Goal: Communication & Community: Answer question/provide support

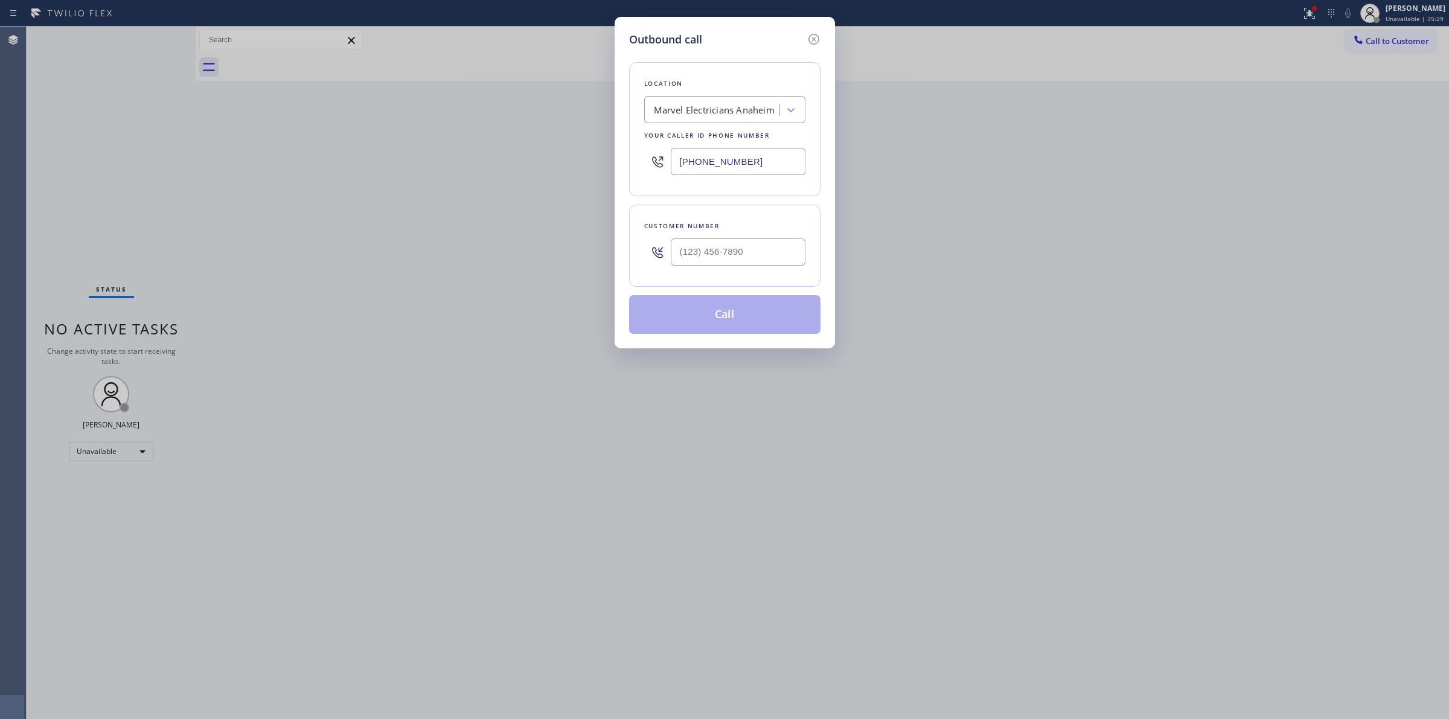
type input "(___) ___-____"
click at [764, 258] on input "(___) ___-____" at bounding box center [738, 251] width 135 height 27
paste input "323) 356-6635"
type input "[PHONE_NUMBER]"
drag, startPoint x: 767, startPoint y: 173, endPoint x: 583, endPoint y: 170, distance: 183.5
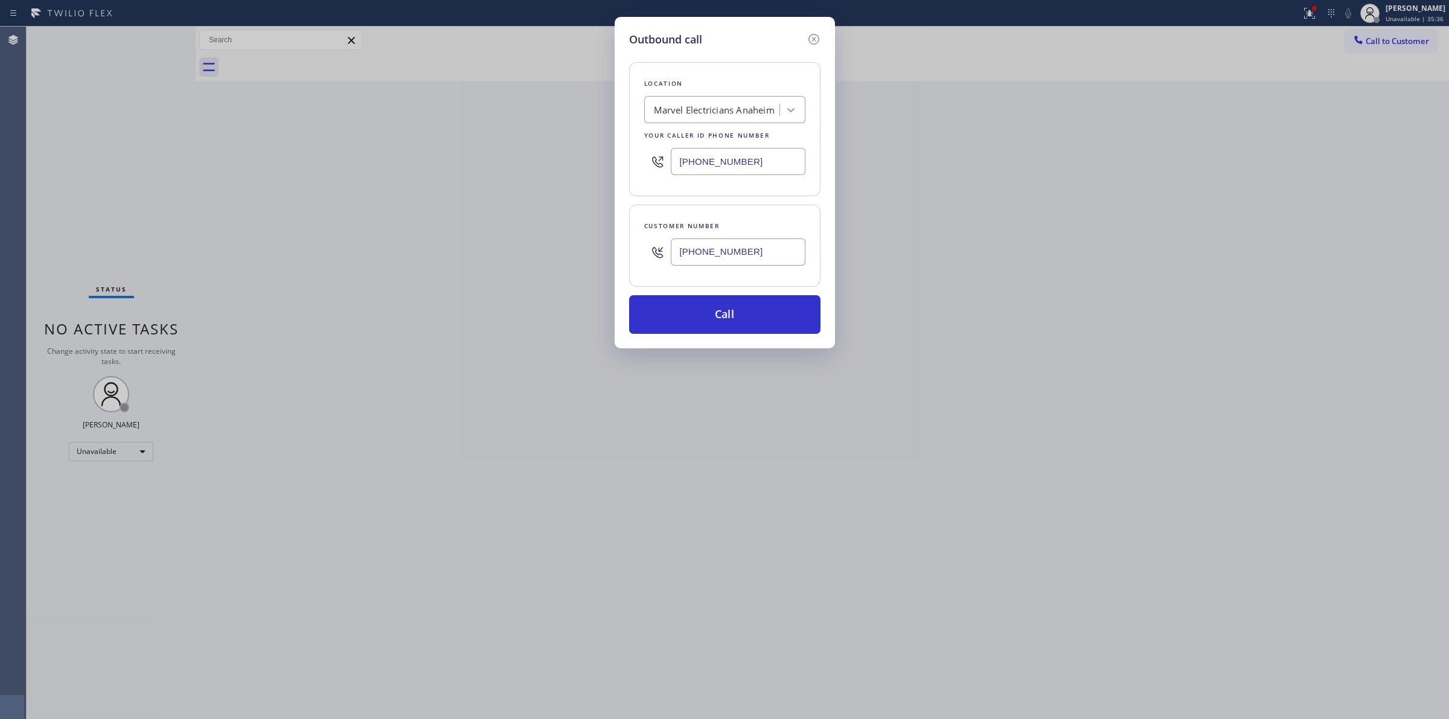
click at [585, 170] on div "Outbound call Location Marvel Electricians [GEOGRAPHIC_DATA] Your caller id pho…" at bounding box center [724, 359] width 1449 height 719
paste input "562) 414-683"
type input "[PHONE_NUMBER]"
click at [748, 308] on button "Call" at bounding box center [724, 314] width 191 height 39
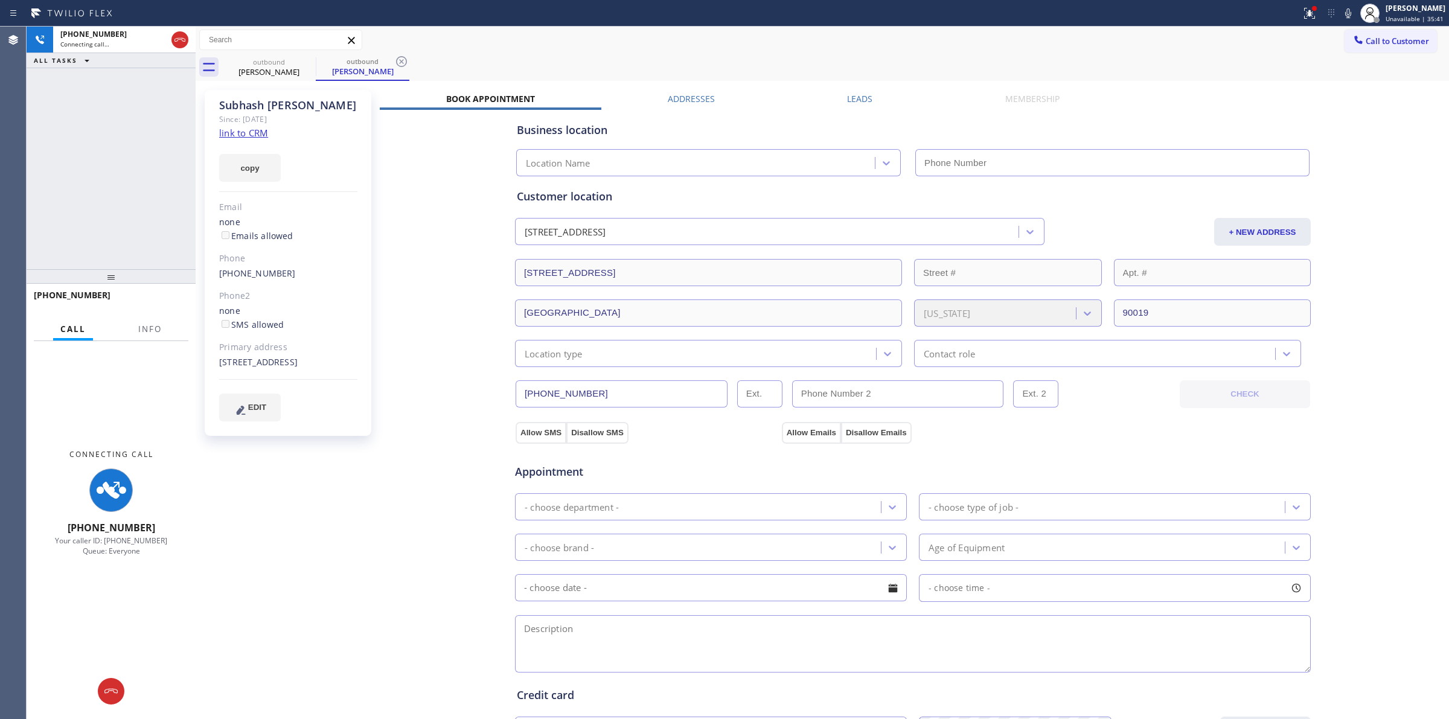
type input "[PHONE_NUMBER]"
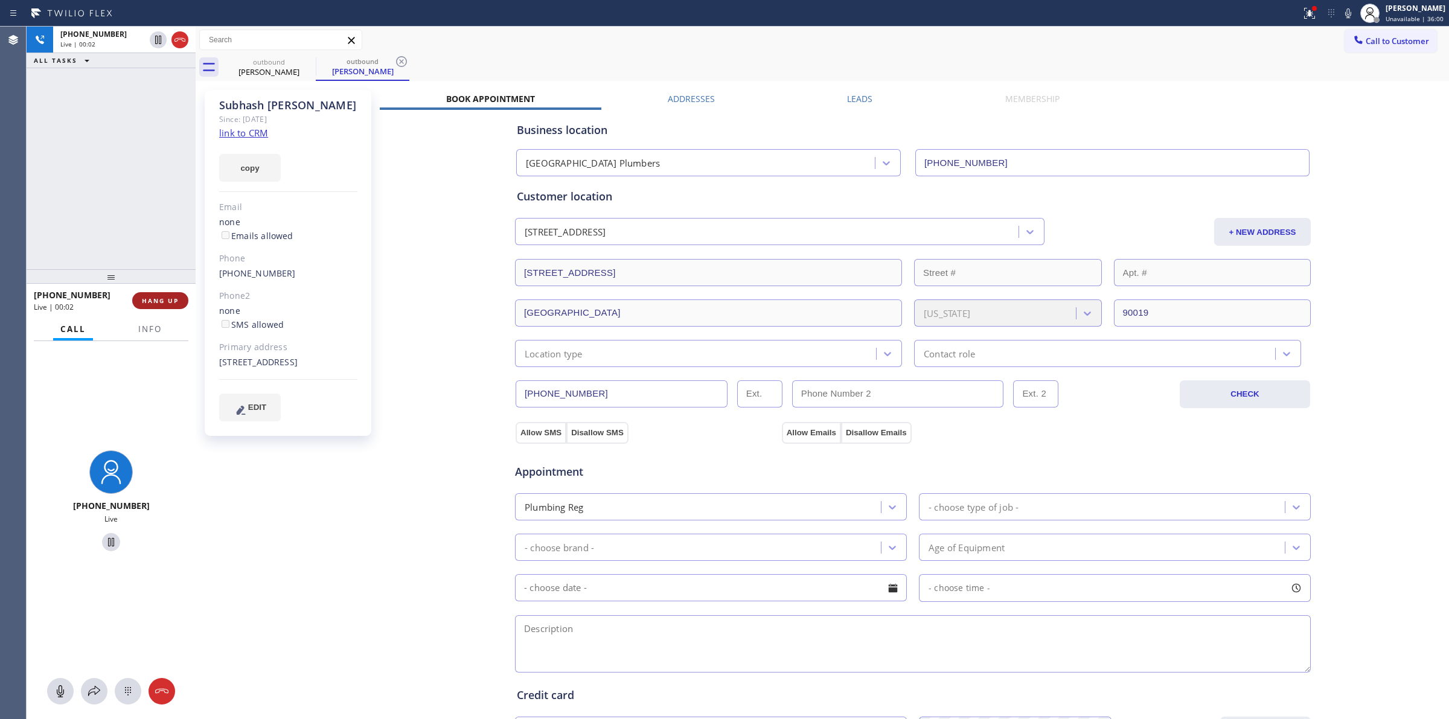
click at [152, 296] on span "HANG UP" at bounding box center [160, 300] width 37 height 8
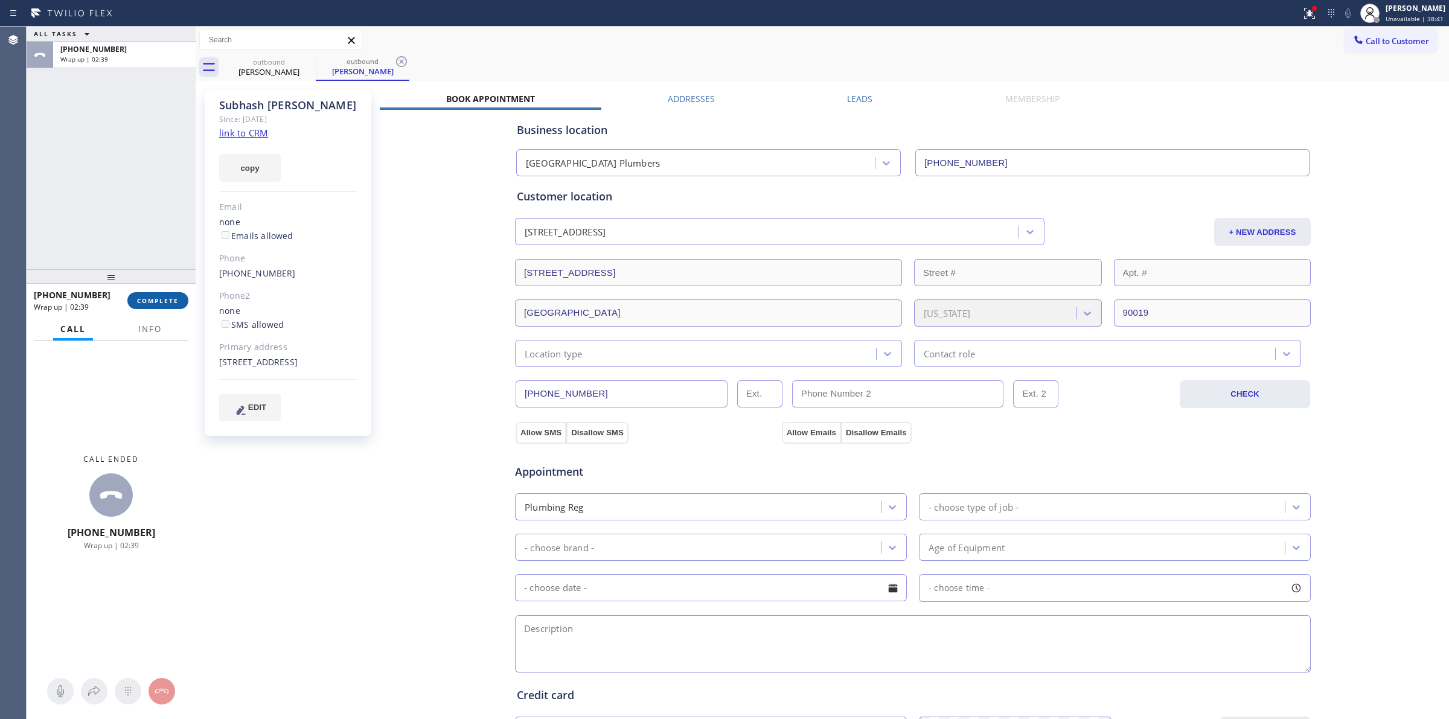
click at [161, 297] on span "COMPLETE" at bounding box center [158, 300] width 42 height 8
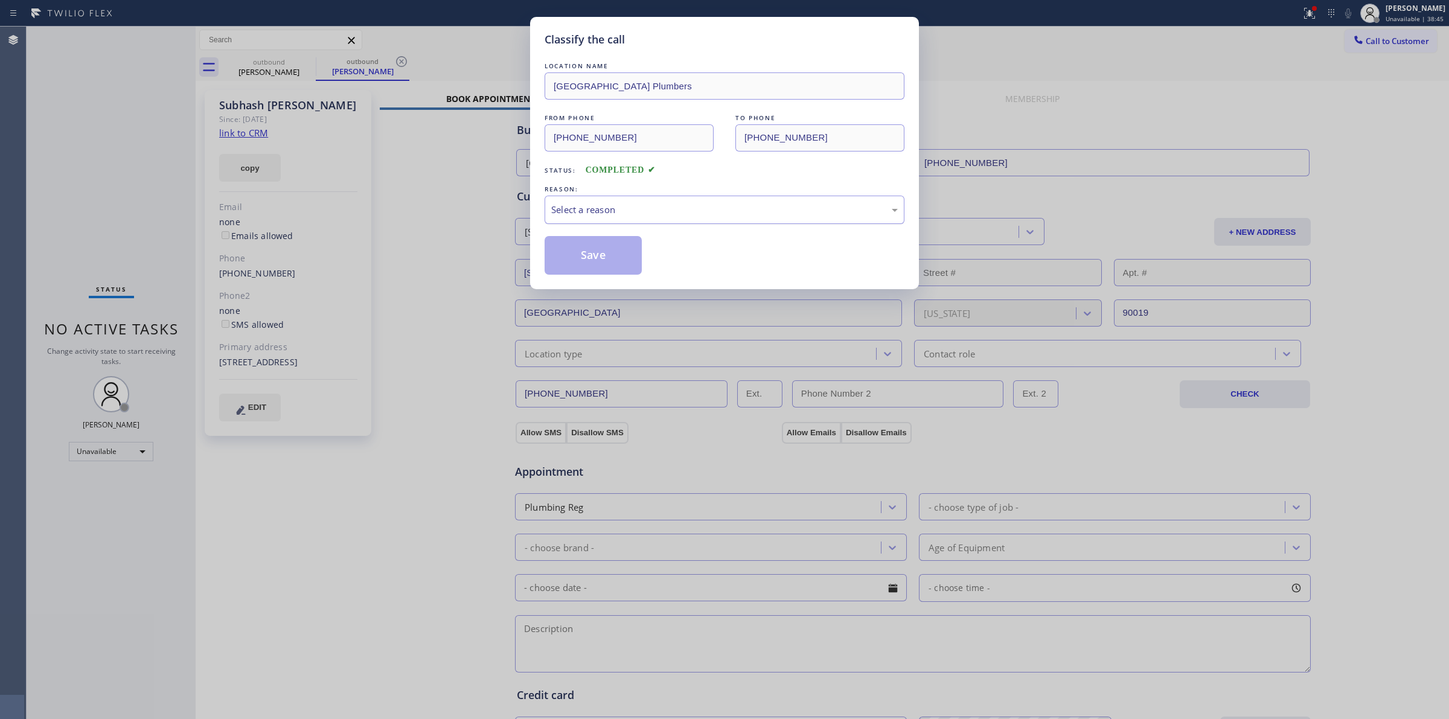
click at [732, 202] on div "Select a reason" at bounding box center [724, 210] width 360 height 28
click at [595, 267] on button "Save" at bounding box center [592, 255] width 97 height 39
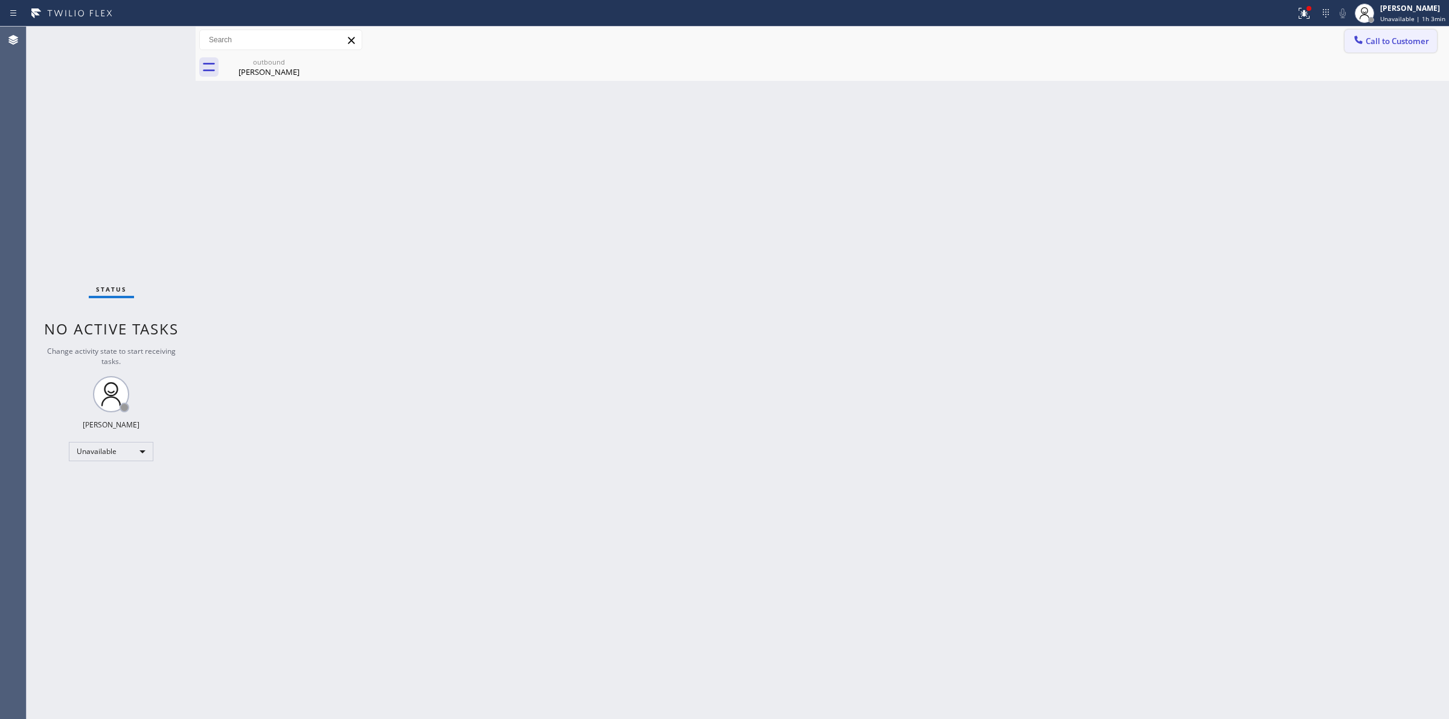
click at [1375, 40] on span "Call to Customer" at bounding box center [1396, 41] width 63 height 11
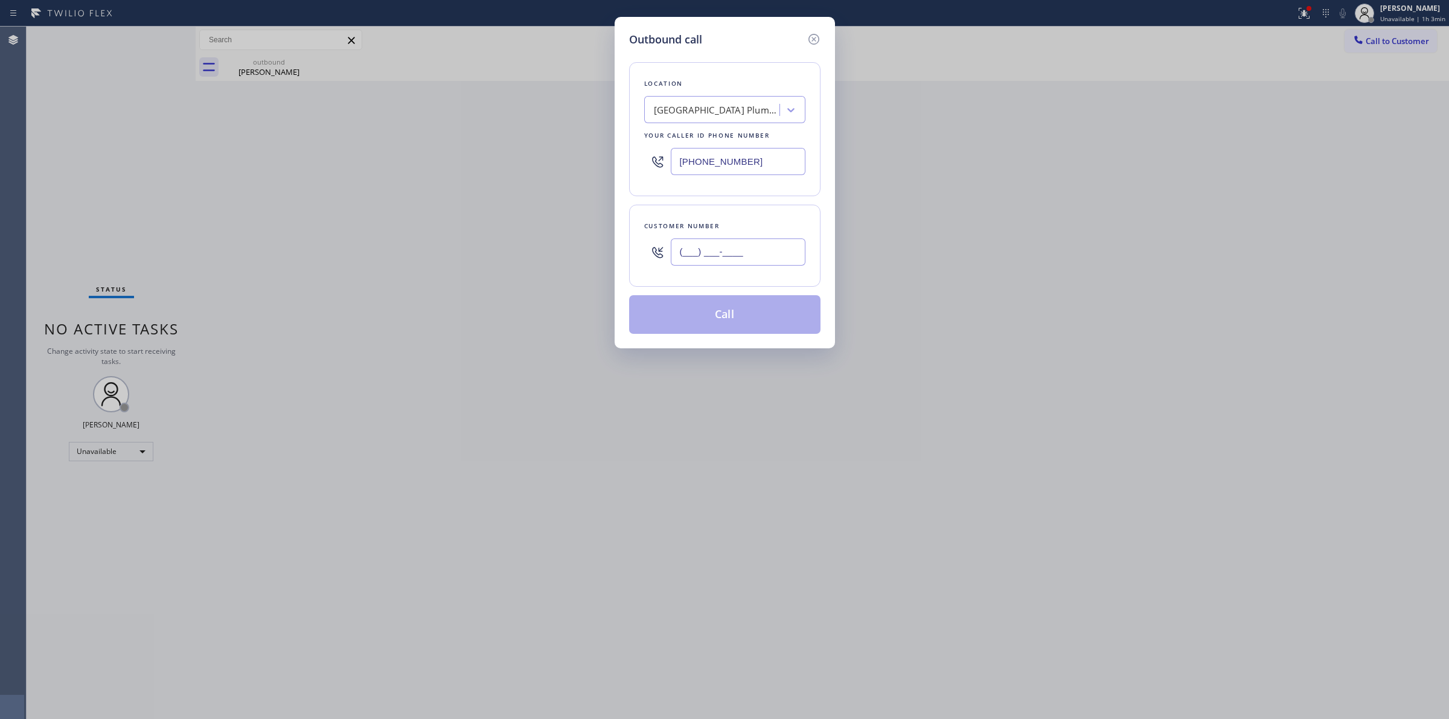
paste input "626) 437-3636"
click at [745, 257] on input "(___) ___-____" at bounding box center [738, 251] width 135 height 27
type input "[PHONE_NUMBER]"
drag, startPoint x: 660, startPoint y: 165, endPoint x: 541, endPoint y: 161, distance: 119.0
click at [559, 162] on div "Outbound call Location [GEOGRAPHIC_DATA] Plumbers Your caller id phone number […" at bounding box center [724, 359] width 1449 height 719
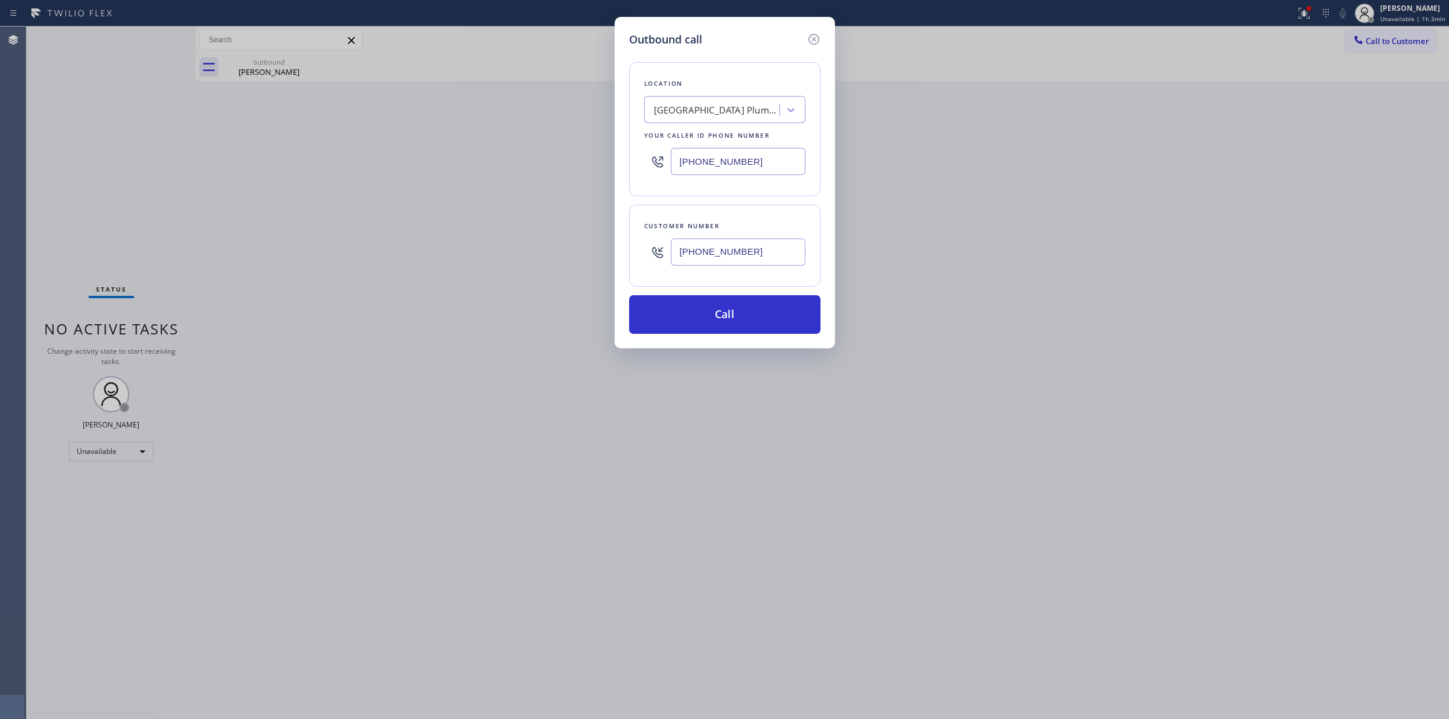
paste input "848) 266-6358"
type input "[PHONE_NUMBER]"
click at [741, 314] on button "Call" at bounding box center [724, 314] width 191 height 39
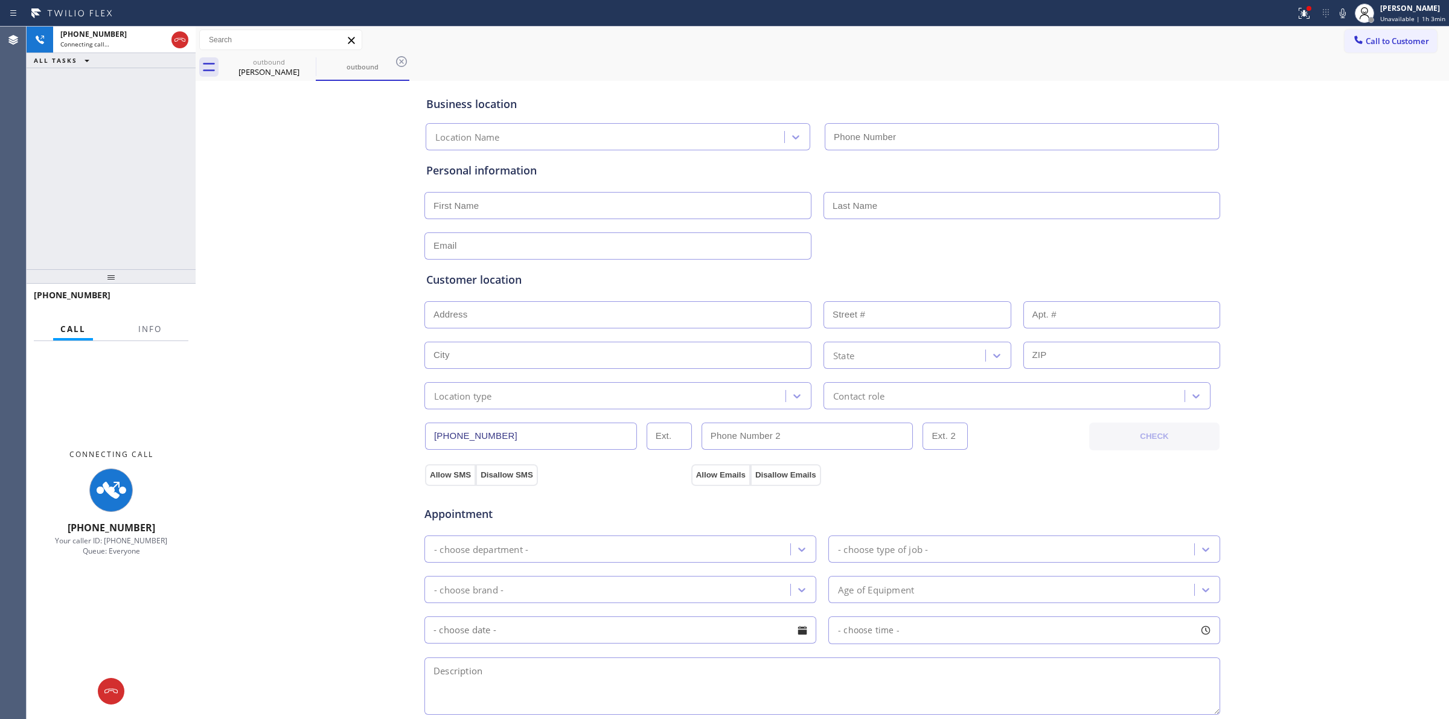
type input "[PHONE_NUMBER]"
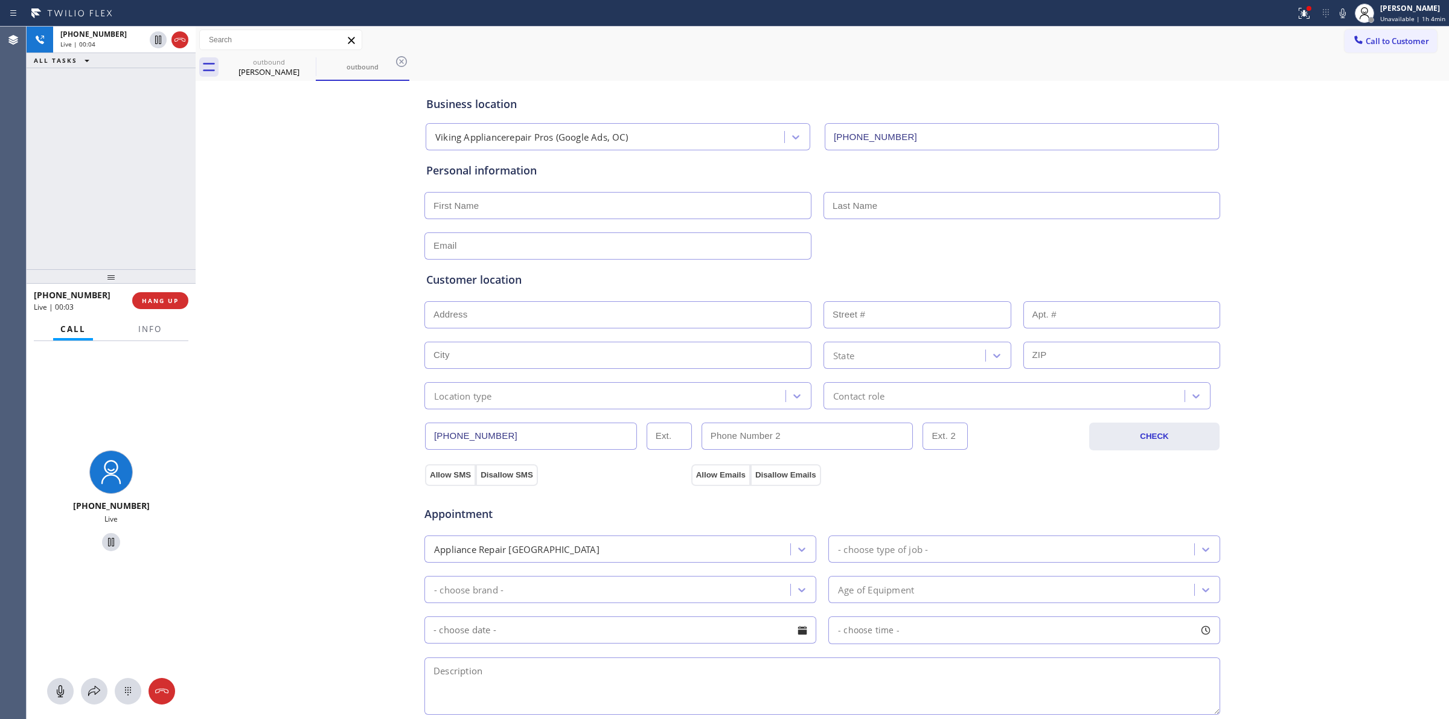
click at [179, 41] on icon at bounding box center [180, 40] width 14 height 14
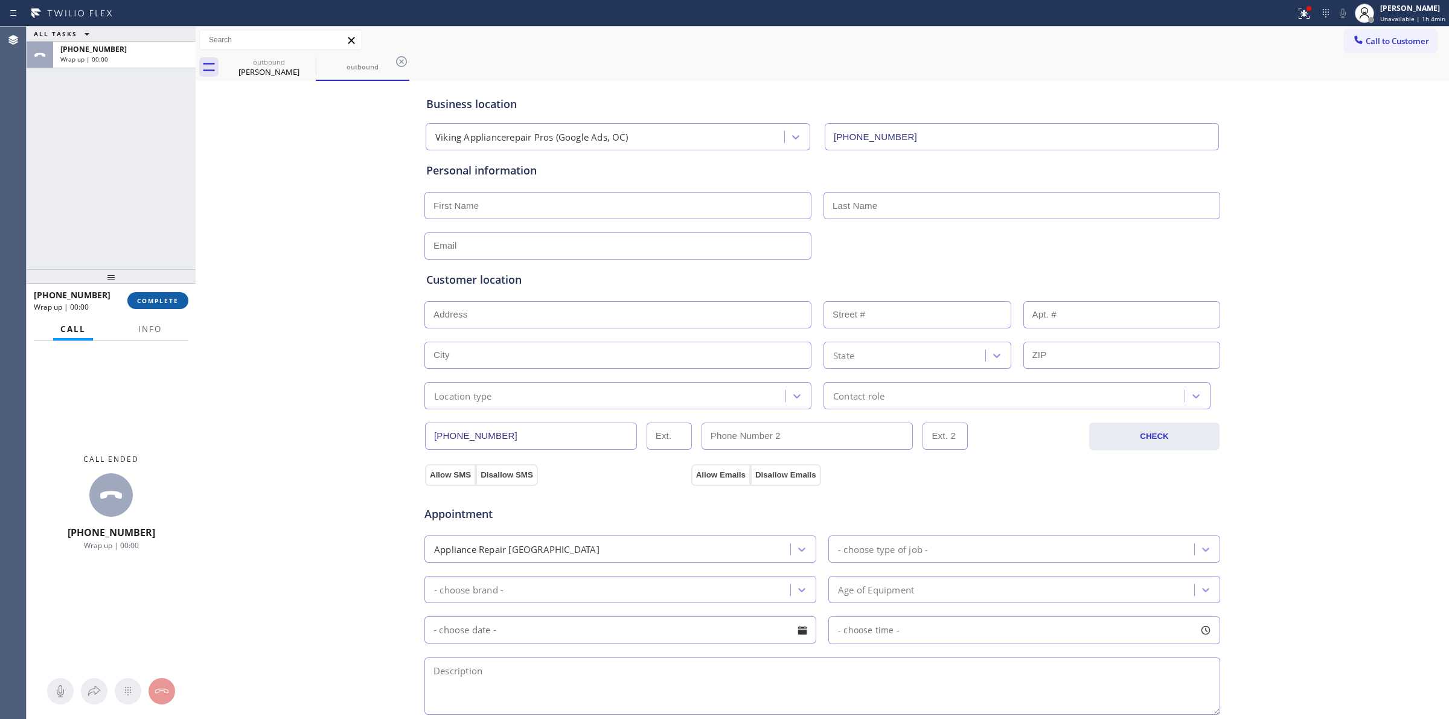
click at [175, 304] on span "COMPLETE" at bounding box center [158, 300] width 42 height 8
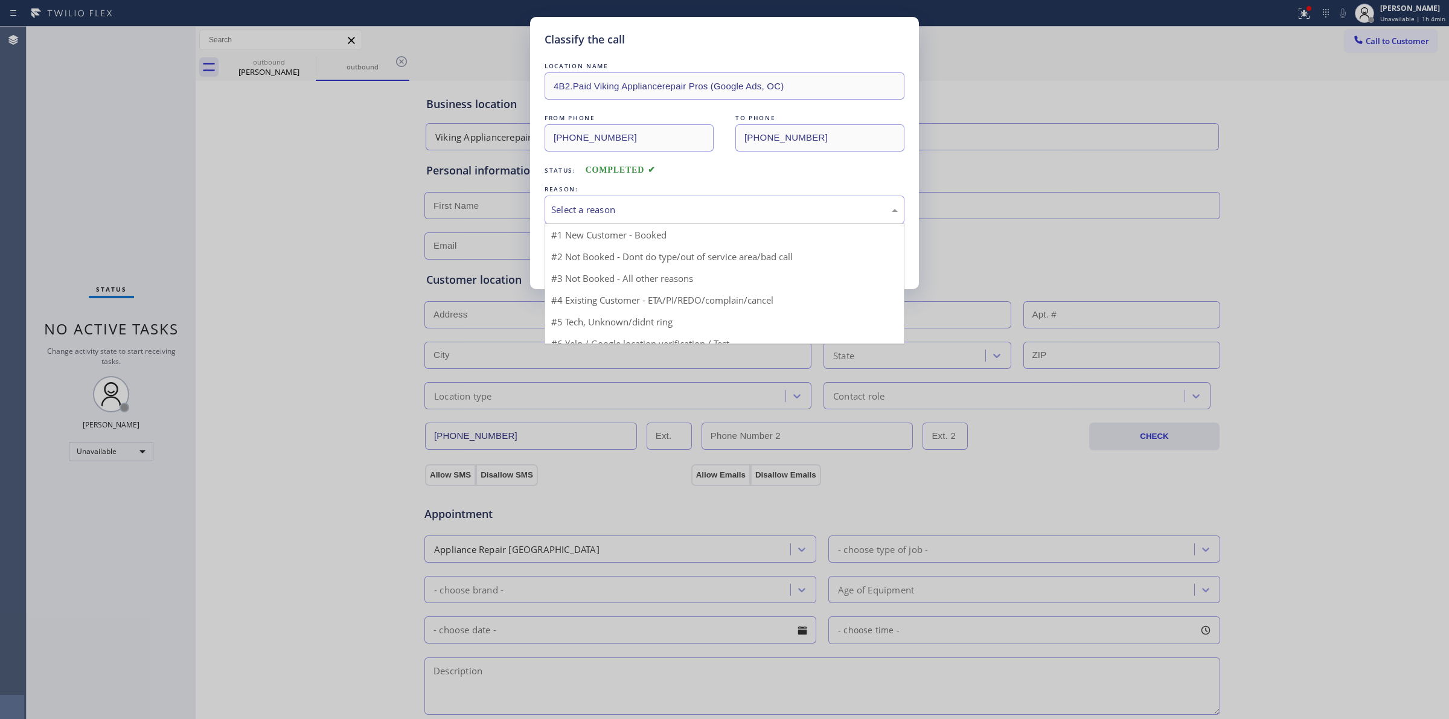
click at [620, 212] on div "Select a reason" at bounding box center [724, 210] width 346 height 14
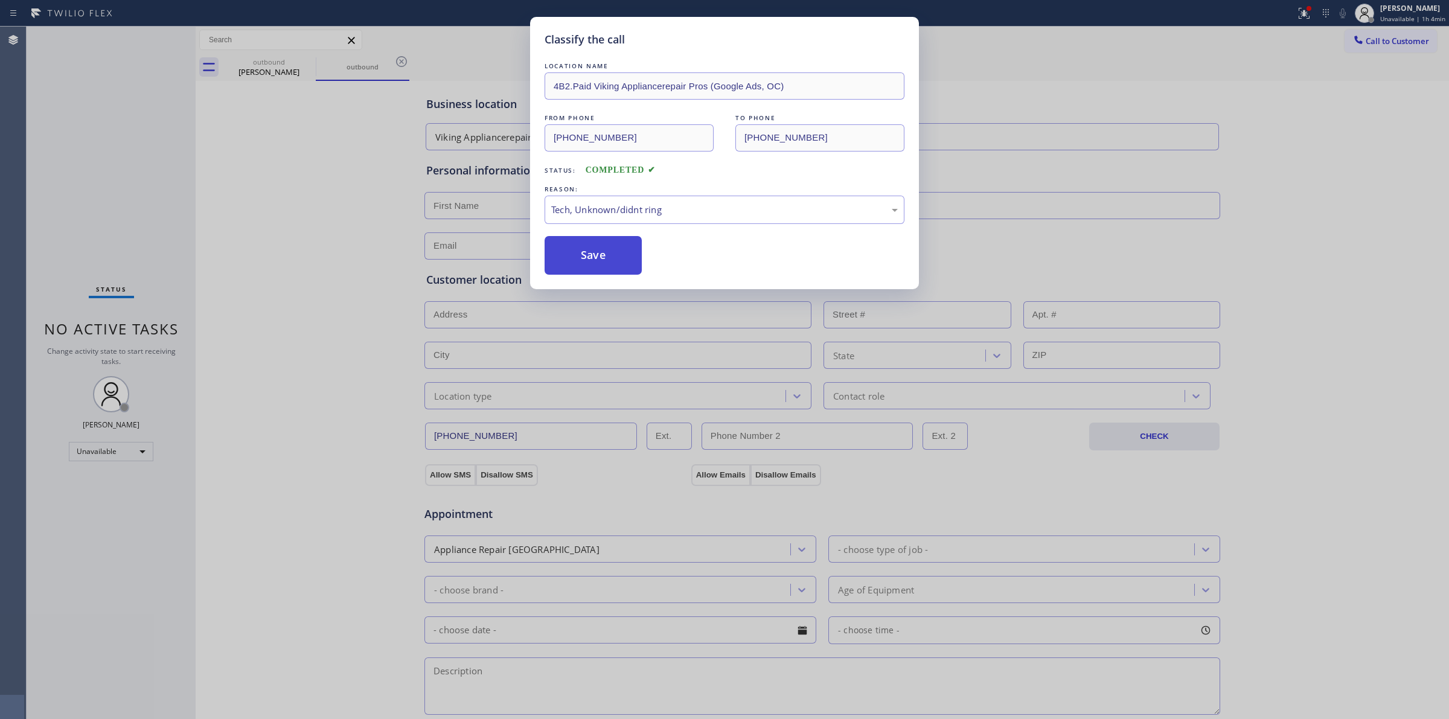
click at [587, 264] on button "Save" at bounding box center [592, 255] width 97 height 39
type input "[PHONE_NUMBER]"
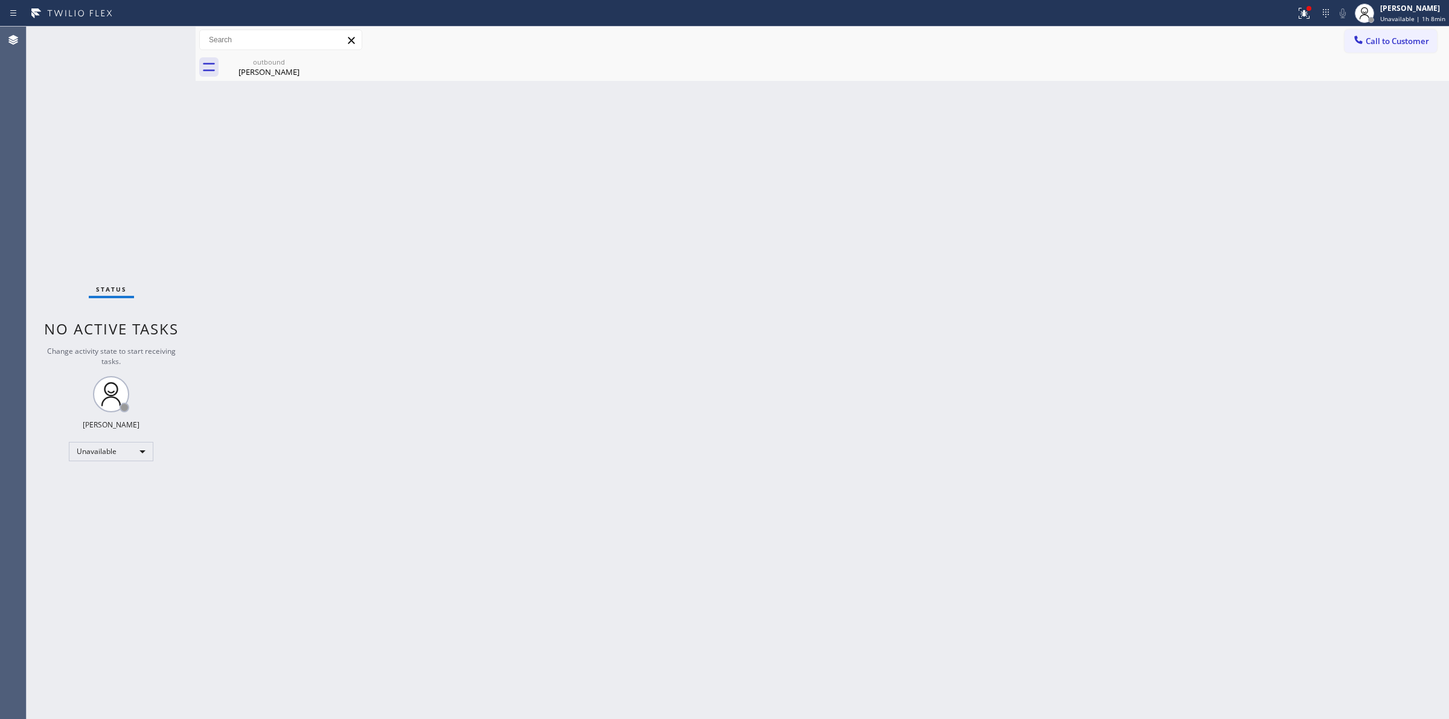
click at [752, 302] on div "Back to Dashboard Change Sender ID Customers Technicians Select a contact Outbo…" at bounding box center [822, 373] width 1253 height 692
click at [1371, 40] on span "Call to Customer" at bounding box center [1396, 41] width 63 height 11
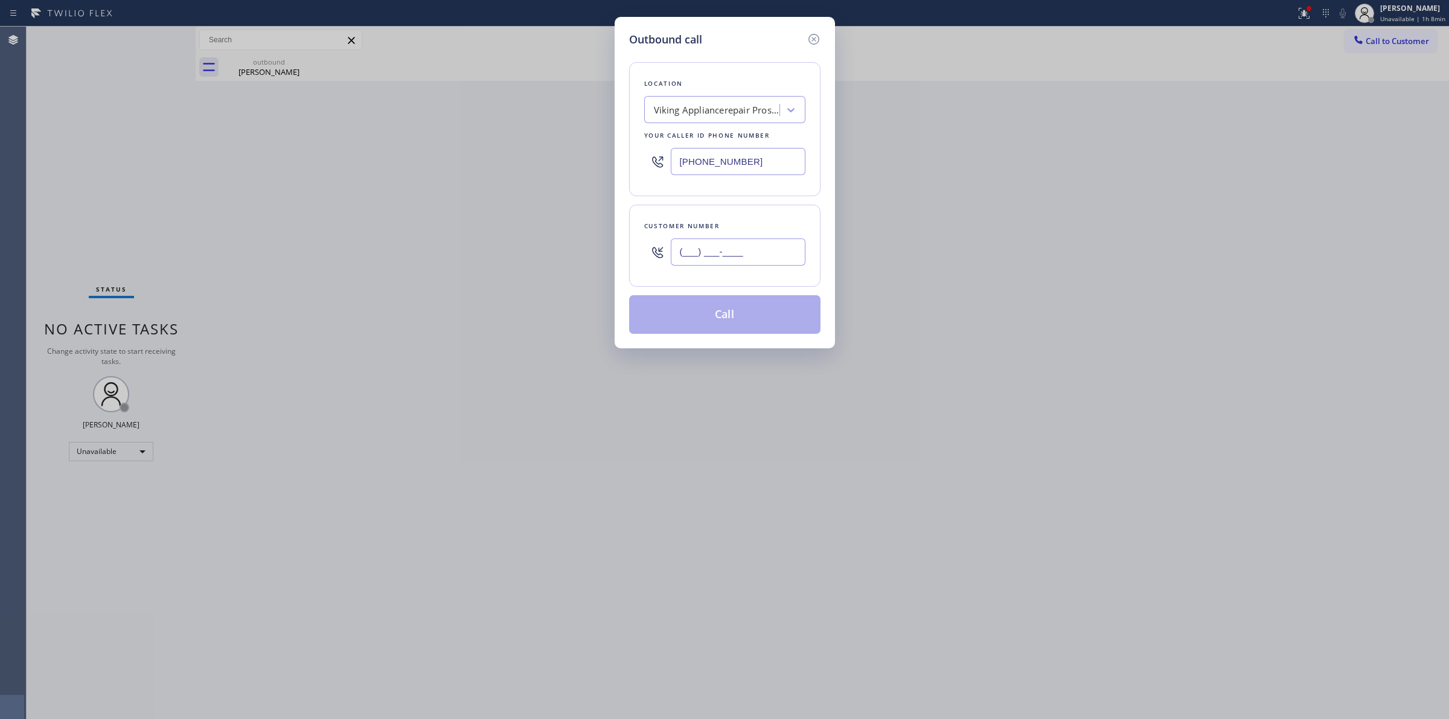
paste input "626) 437-3636"
click at [702, 257] on input "(___) ___-____" at bounding box center [738, 251] width 135 height 27
type input "[PHONE_NUMBER]"
drag, startPoint x: 756, startPoint y: 169, endPoint x: 596, endPoint y: 178, distance: 160.2
click at [601, 176] on div "Outbound call Location Viking Appliancerepair Pros (Google Ads, OC) Your caller…" at bounding box center [724, 359] width 1449 height 719
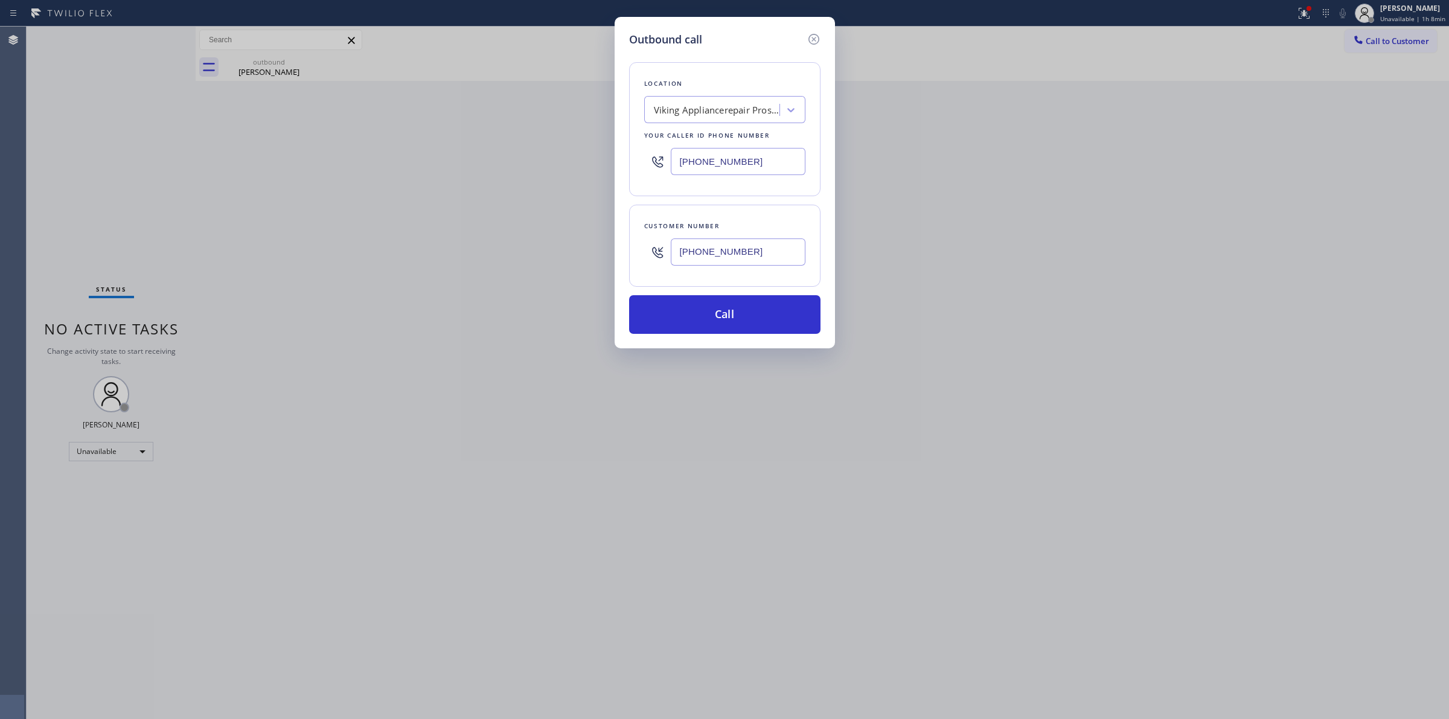
paste input "text"
type input "[PHONE_NUMBER]"
click at [713, 311] on button "Call" at bounding box center [724, 314] width 191 height 39
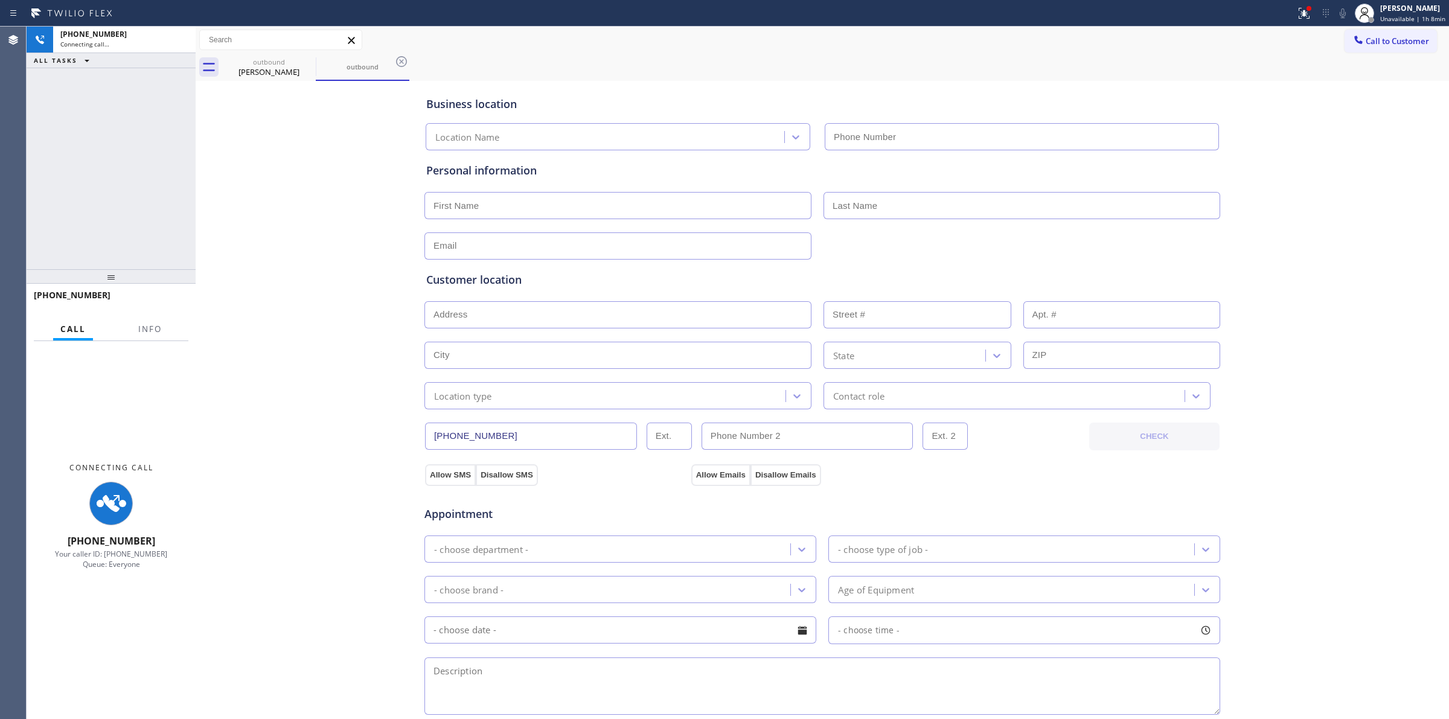
type input "[PHONE_NUMBER]"
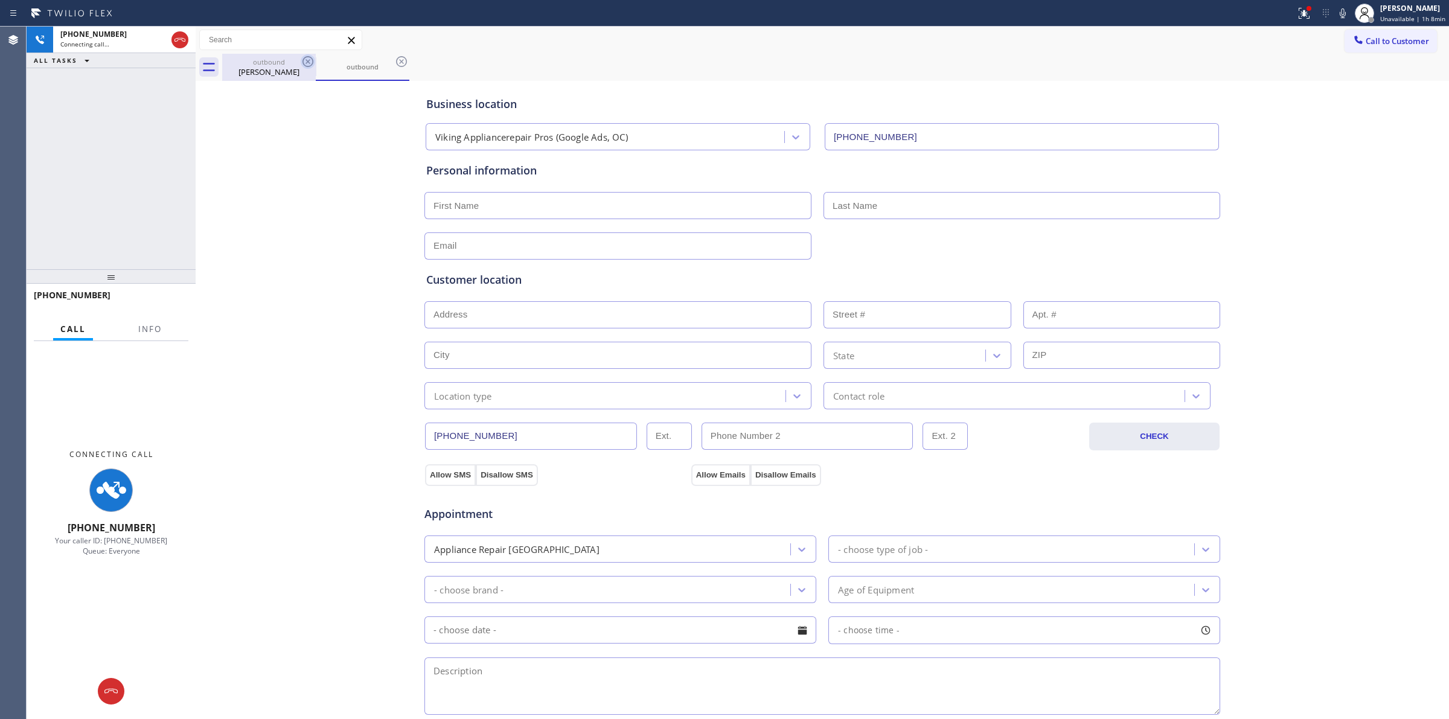
click at [269, 73] on div "[PERSON_NAME]" at bounding box center [268, 71] width 91 height 11
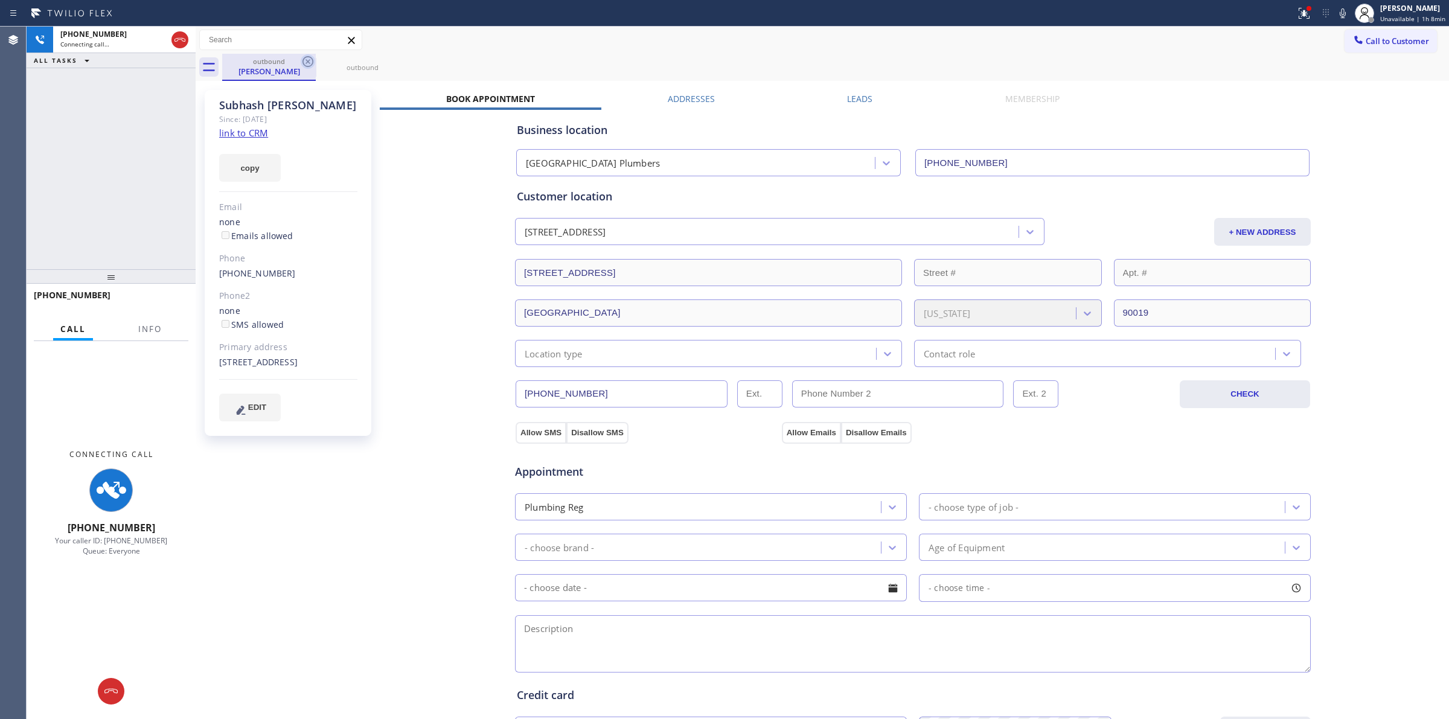
click at [306, 66] on icon at bounding box center [307, 61] width 11 height 11
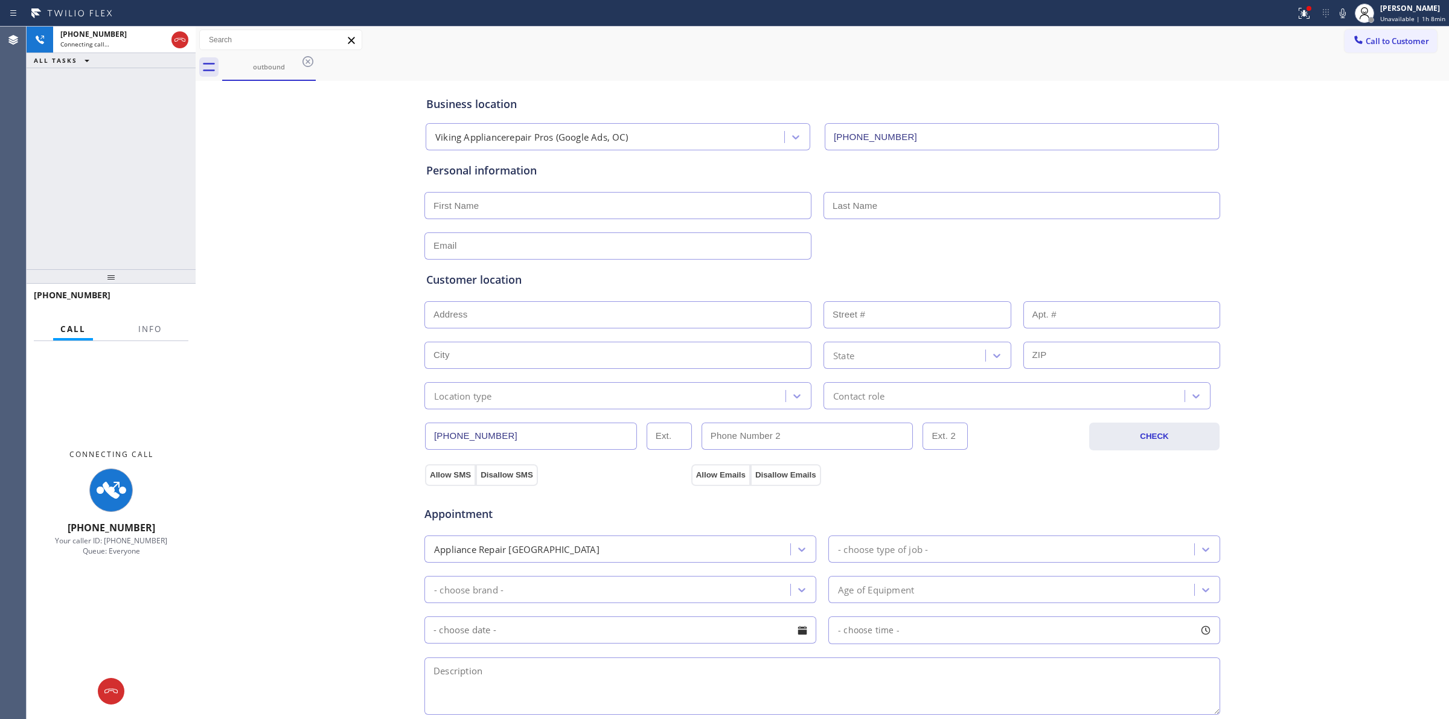
click at [306, 66] on icon at bounding box center [307, 61] width 11 height 11
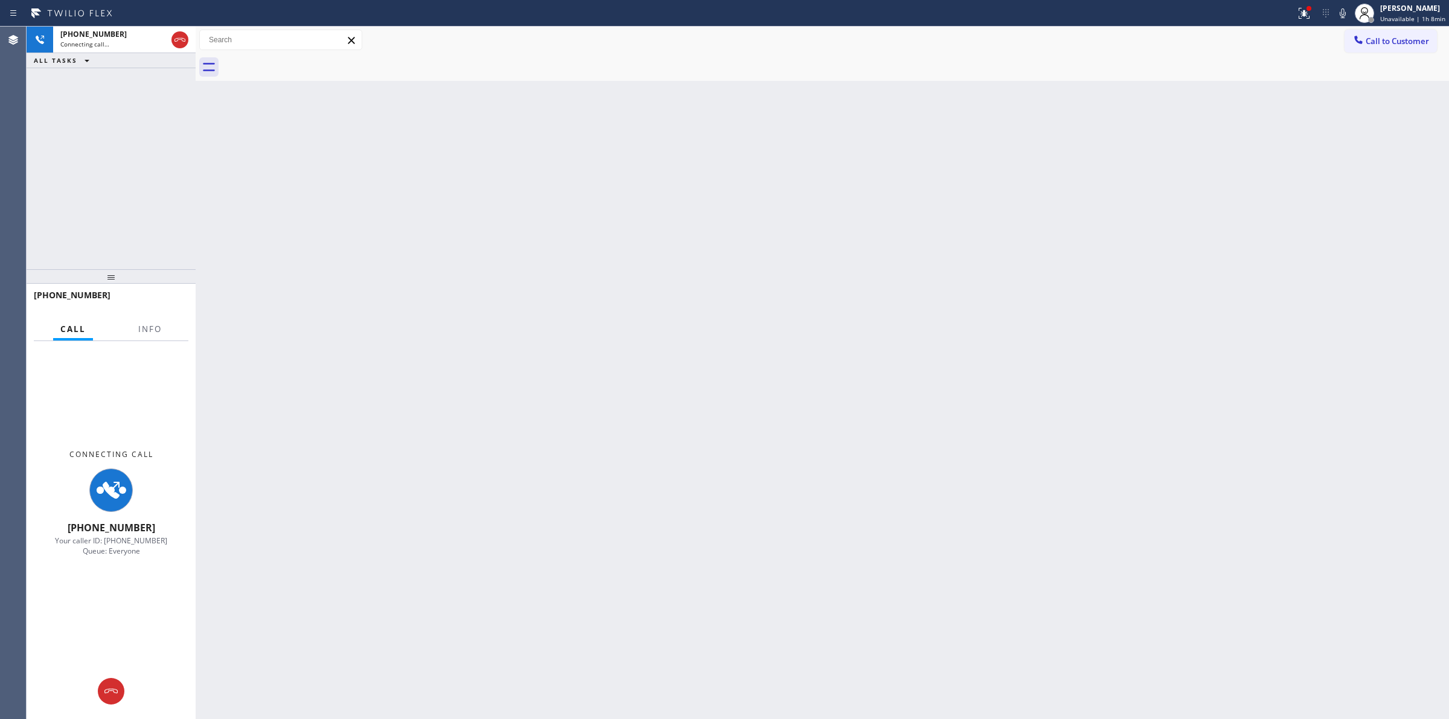
click at [89, 60] on icon at bounding box center [87, 60] width 14 height 14
click at [118, 34] on div "[PHONE_NUMBER]" at bounding box center [113, 34] width 106 height 10
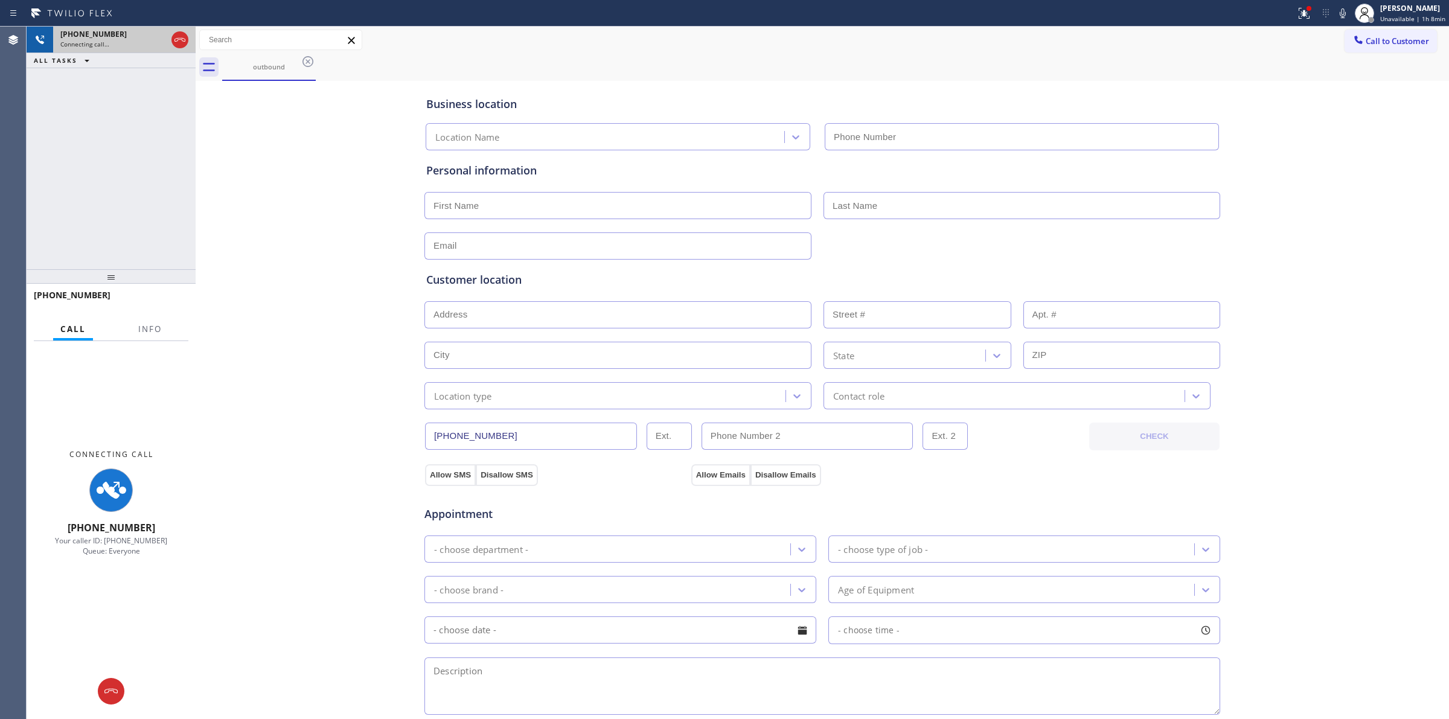
type input "[PHONE_NUMBER]"
click at [625, 72] on div "outbound" at bounding box center [835, 67] width 1226 height 27
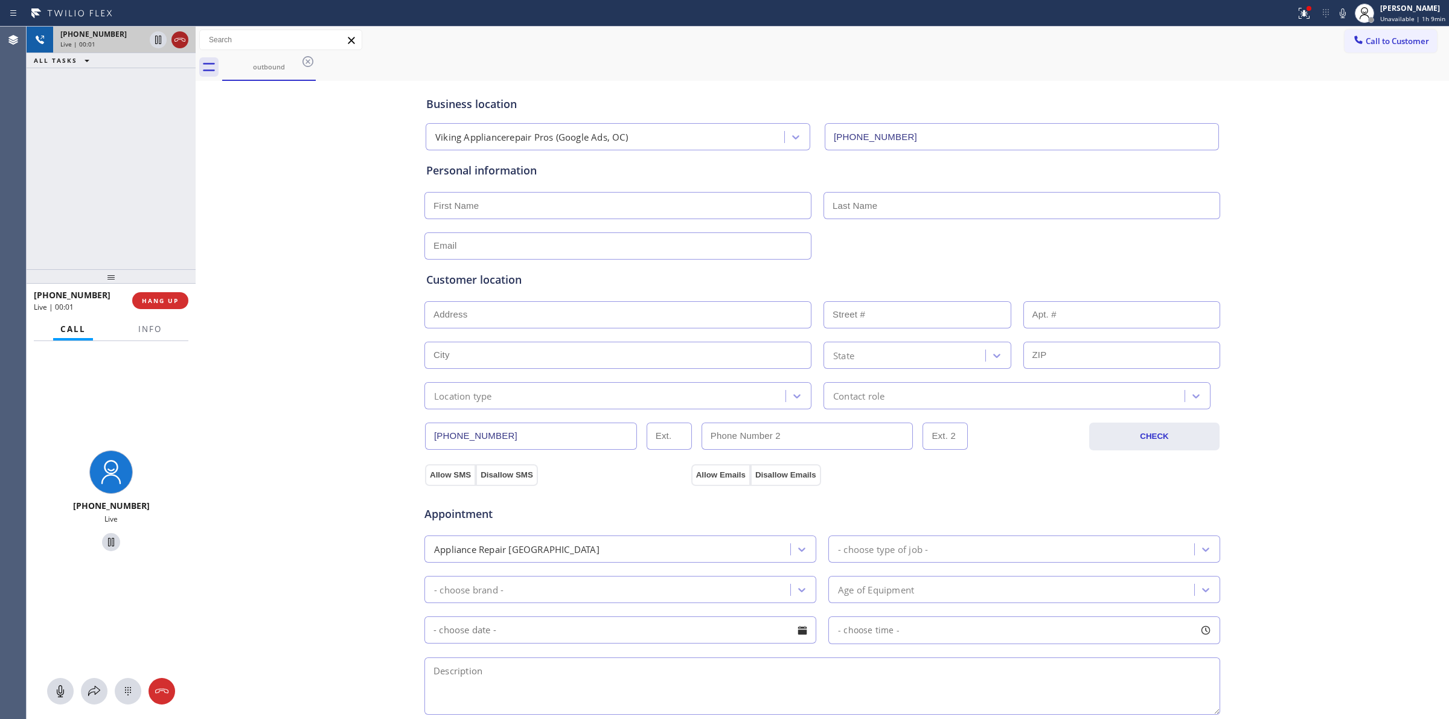
click at [182, 34] on icon at bounding box center [180, 40] width 14 height 14
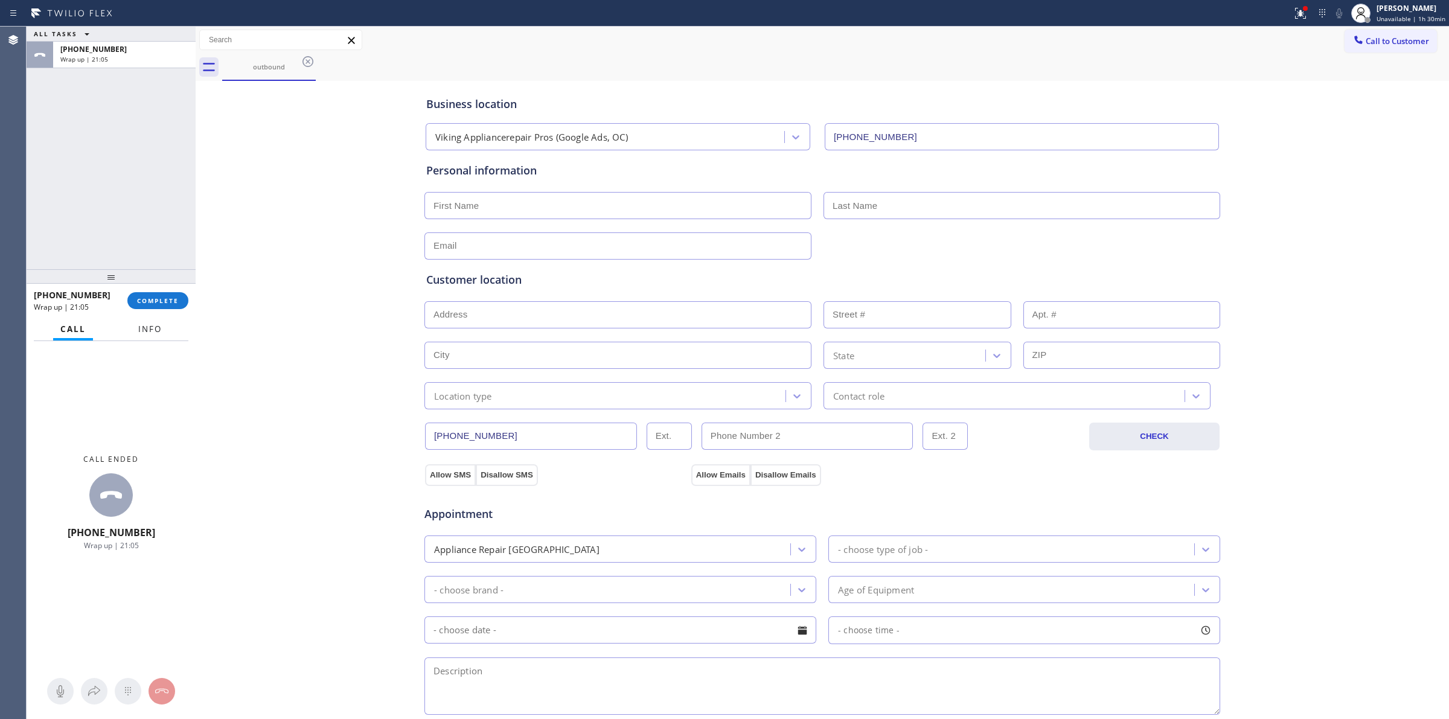
drag, startPoint x: 155, startPoint y: 318, endPoint x: 164, endPoint y: 298, distance: 22.2
click at [155, 317] on button "Info" at bounding box center [150, 329] width 38 height 24
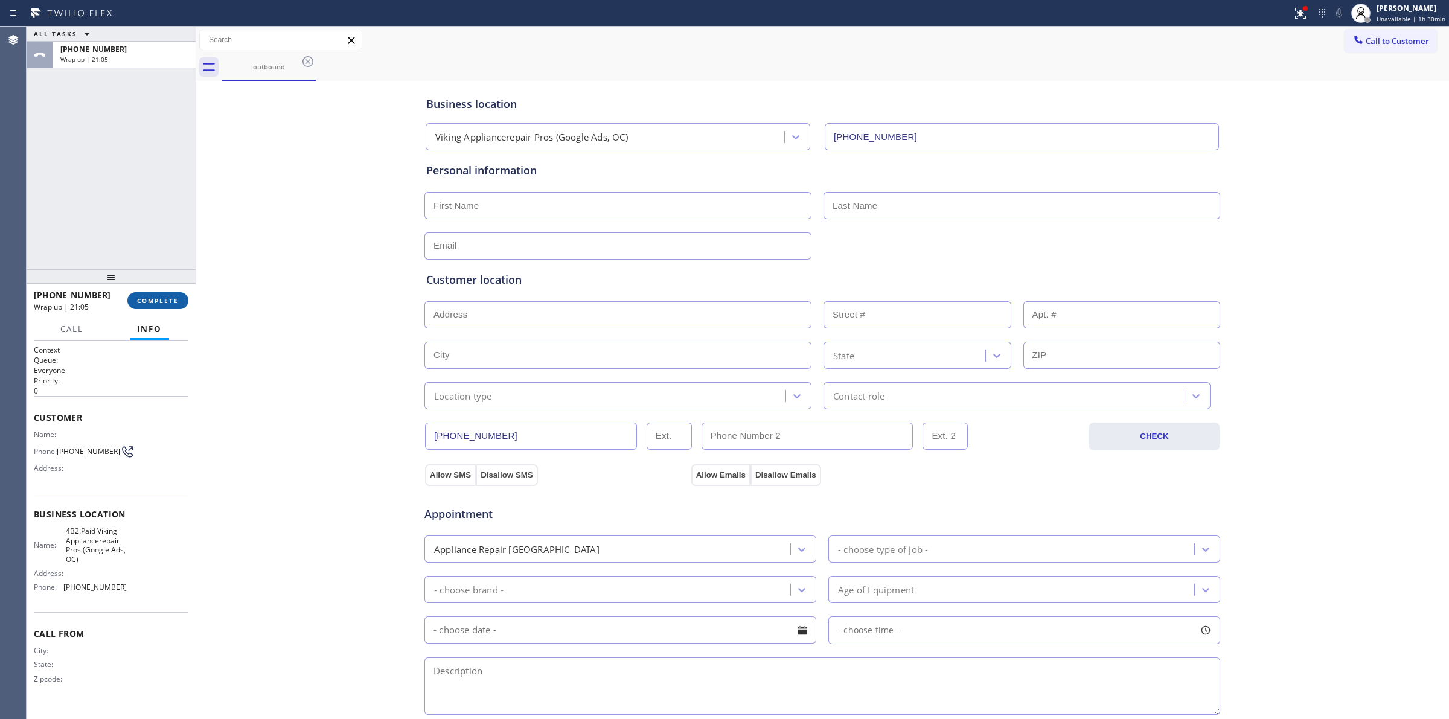
click at [164, 298] on span "COMPLETE" at bounding box center [158, 300] width 42 height 8
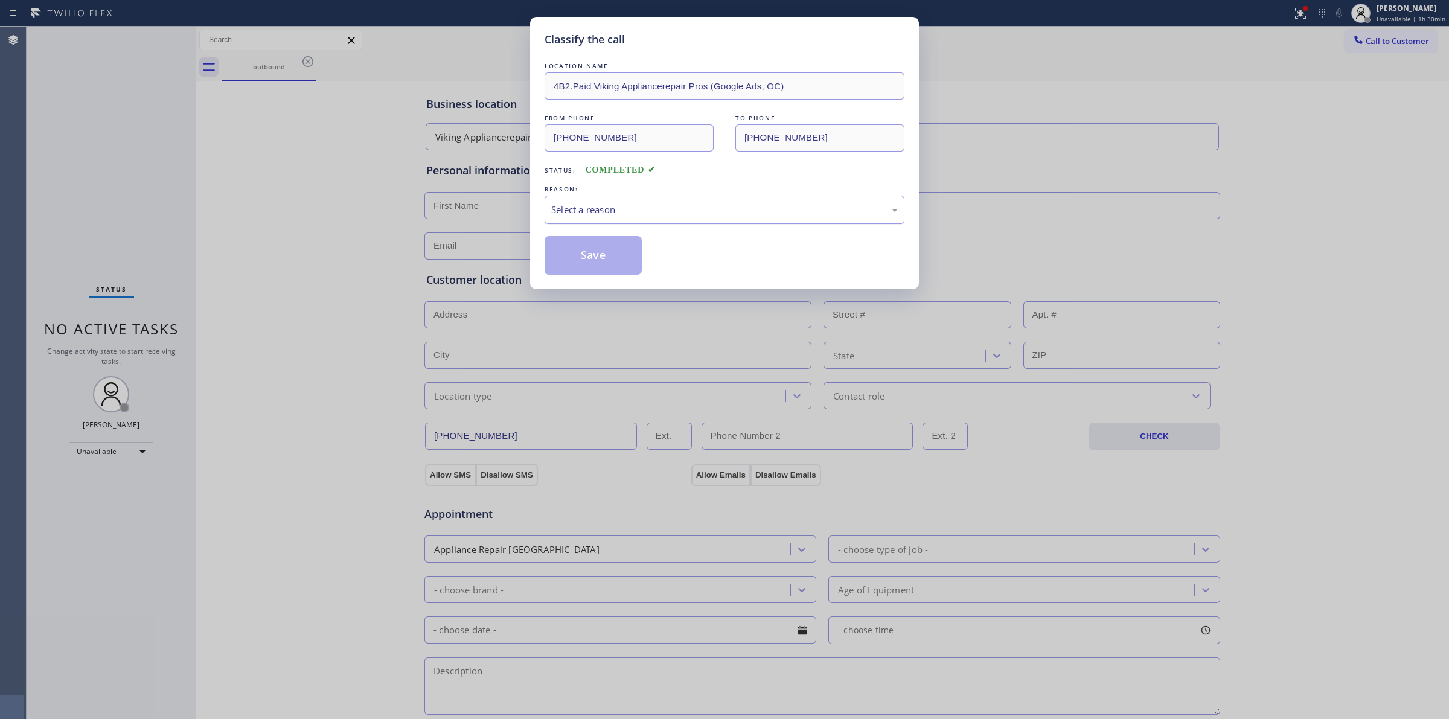
click at [653, 209] on div "Select a reason" at bounding box center [724, 210] width 346 height 14
click at [619, 222] on div "#4 Existing Customer - ETA/PI/REDO/complain/cancel" at bounding box center [724, 210] width 360 height 28
click at [595, 258] on button "Save" at bounding box center [592, 255] width 97 height 39
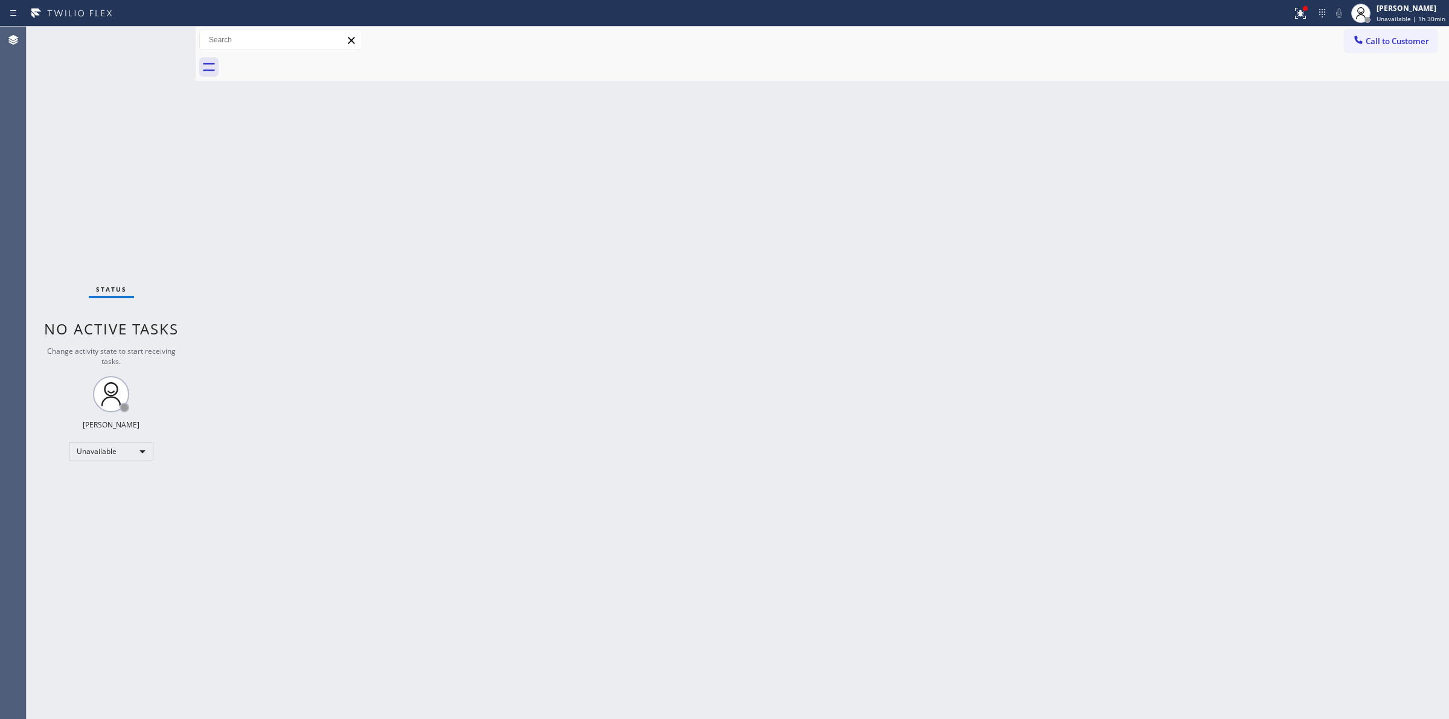
drag, startPoint x: 1371, startPoint y: 42, endPoint x: 1232, endPoint y: 80, distance: 143.2
click at [1371, 40] on span "Call to Customer" at bounding box center [1396, 41] width 63 height 11
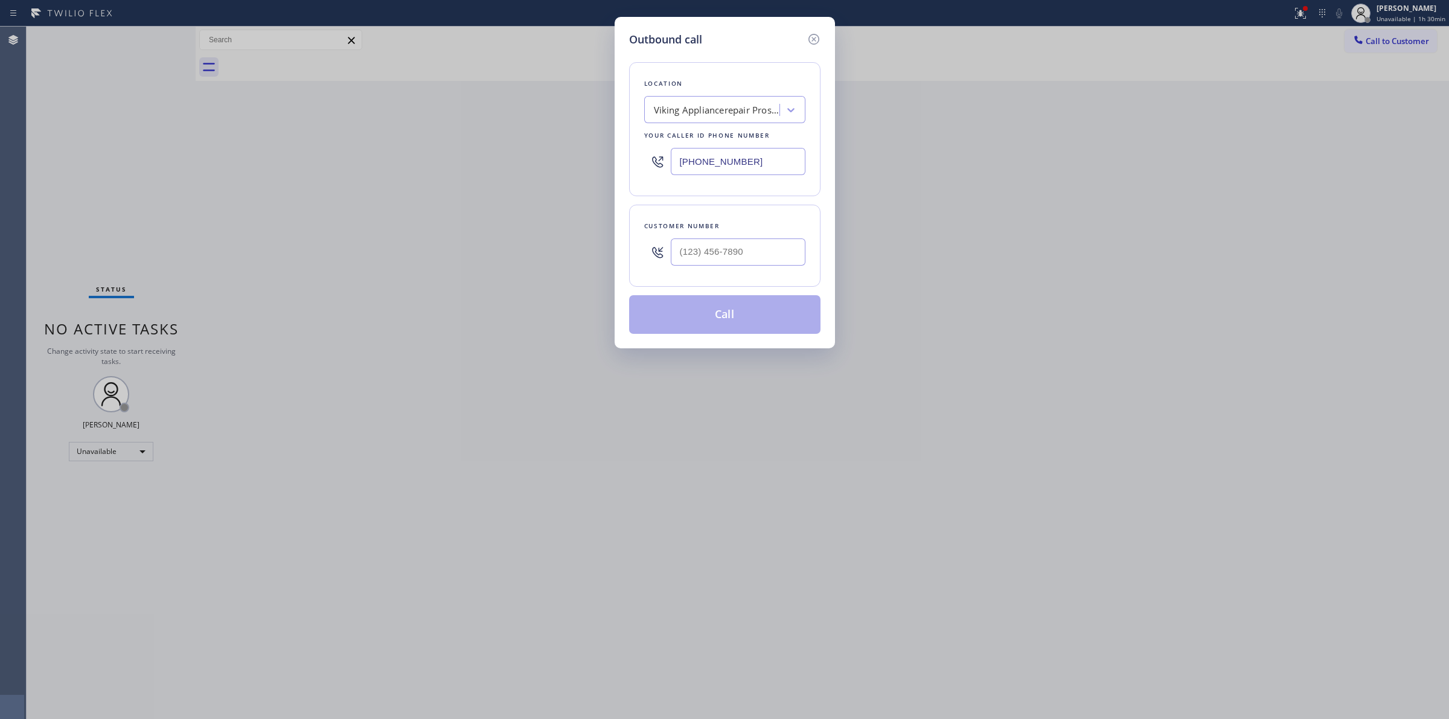
click at [760, 229] on div "Customer number" at bounding box center [724, 226] width 161 height 13
drag, startPoint x: 755, startPoint y: 234, endPoint x: 752, endPoint y: 241, distance: 8.4
click at [754, 237] on div at bounding box center [738, 251] width 135 height 39
click at [749, 252] on input "(___) ___-____" at bounding box center [738, 251] width 135 height 27
paste input "626) 437-3636"
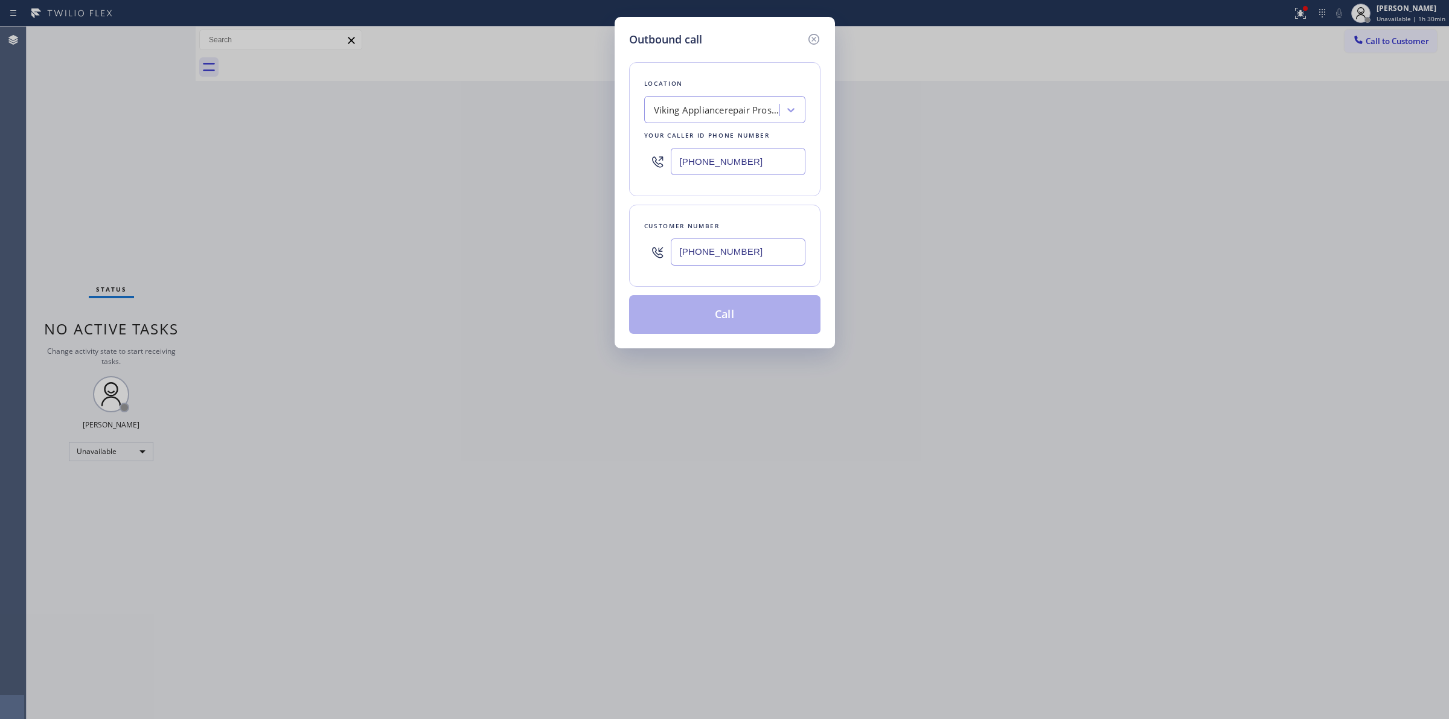
type input "[PHONE_NUMBER]"
click at [683, 160] on input "[PHONE_NUMBER]" at bounding box center [738, 161] width 135 height 27
drag, startPoint x: 765, startPoint y: 166, endPoint x: 676, endPoint y: 164, distance: 89.3
click at [676, 164] on input "[PHONE_NUMBER]" at bounding box center [738, 161] width 135 height 27
paste input "text"
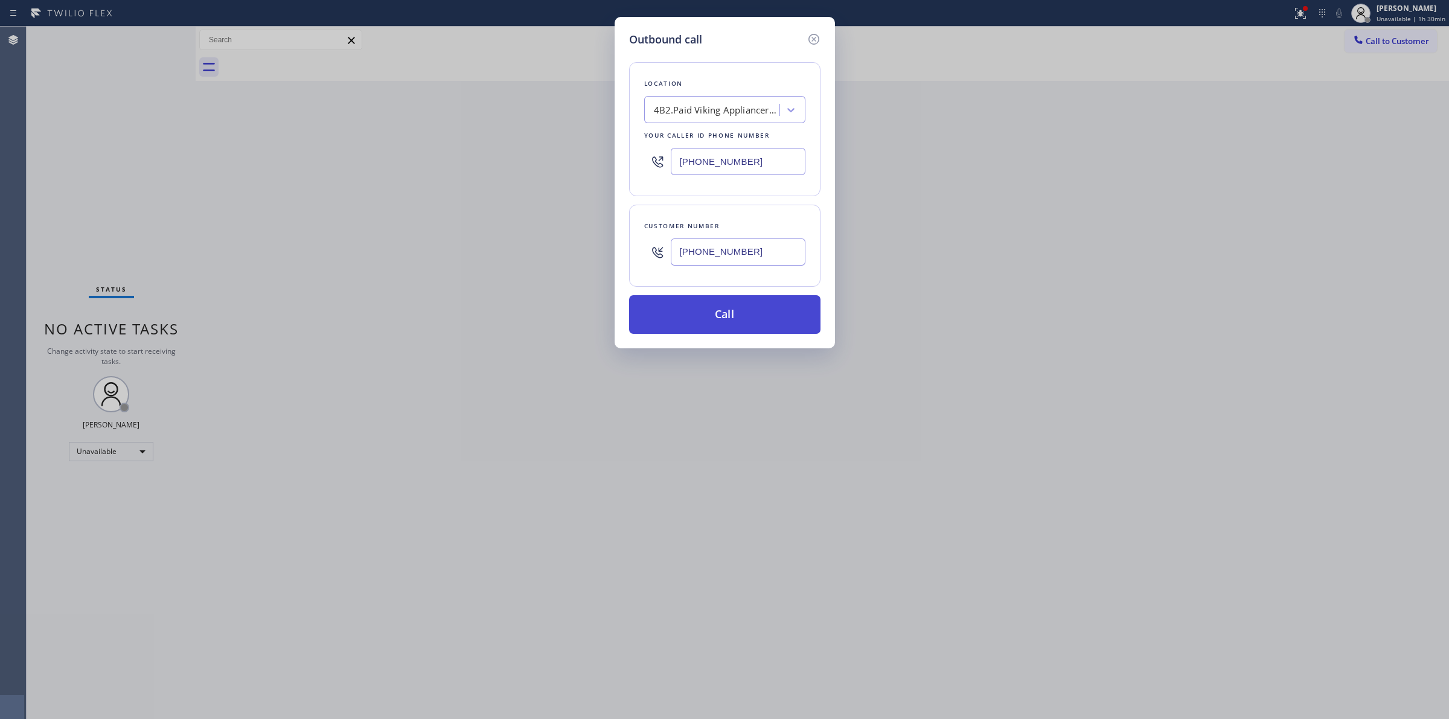
type input "[PHONE_NUMBER]"
click at [712, 329] on button "Call" at bounding box center [724, 314] width 191 height 39
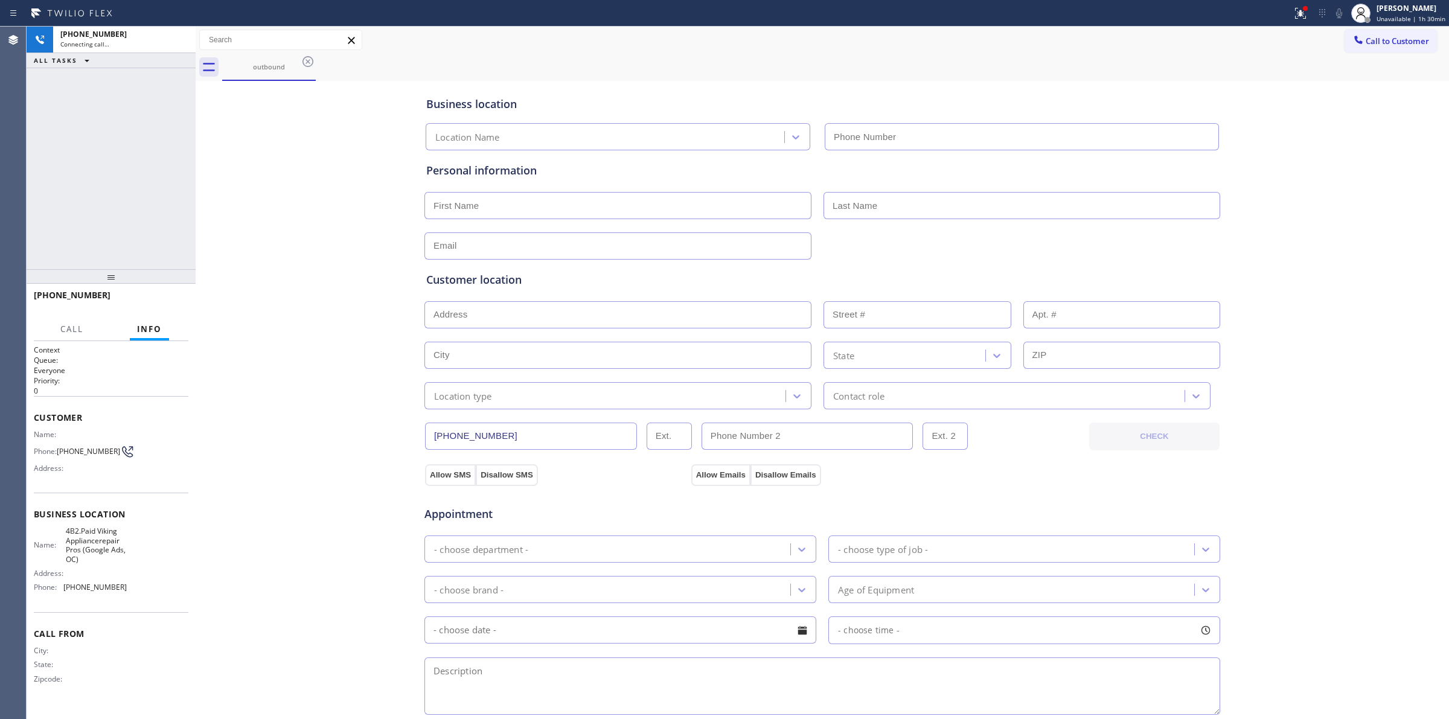
type input "[PHONE_NUMBER]"
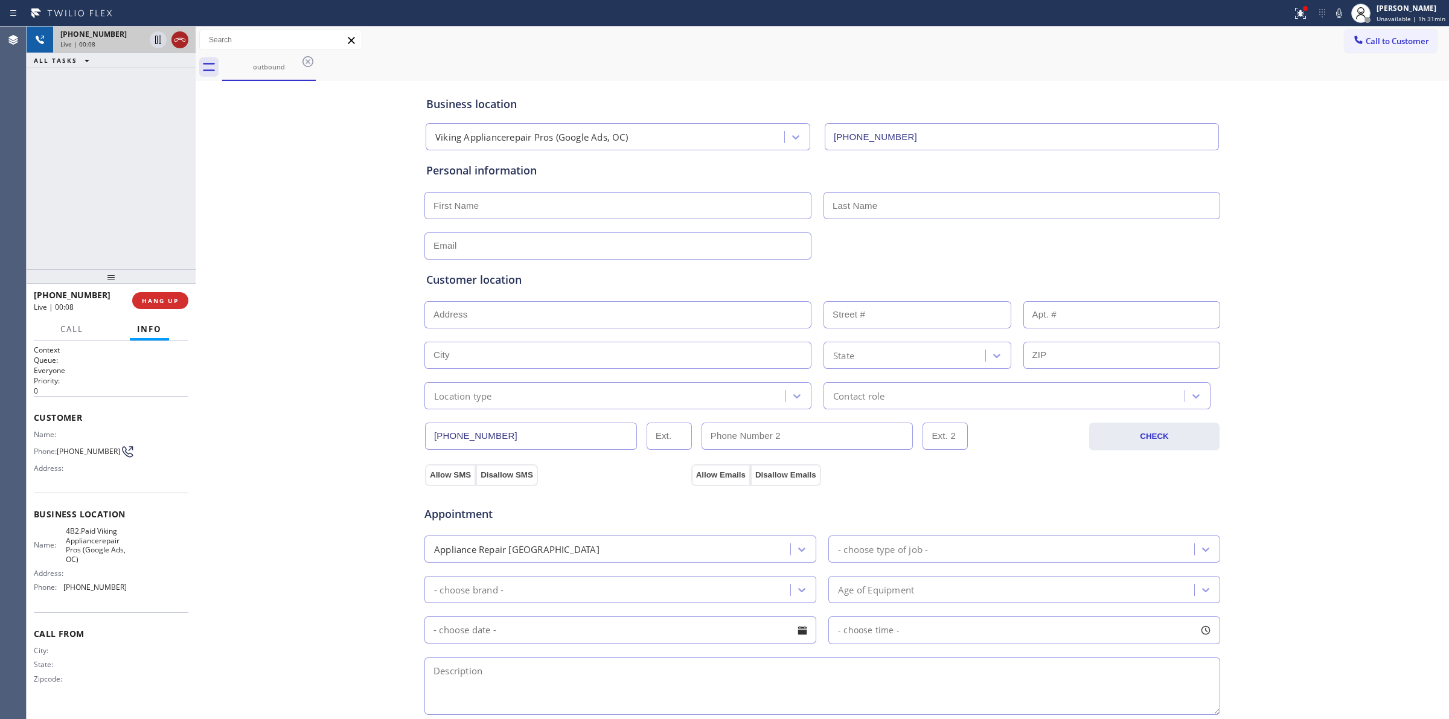
click at [179, 39] on icon at bounding box center [179, 40] width 11 height 4
click at [1350, 204] on div "Business location Viking Appliancerepair Pros (Google Ads, OC) [PHONE_NUMBER] P…" at bounding box center [822, 496] width 1247 height 824
click at [152, 293] on button "COMPLETE" at bounding box center [157, 300] width 61 height 17
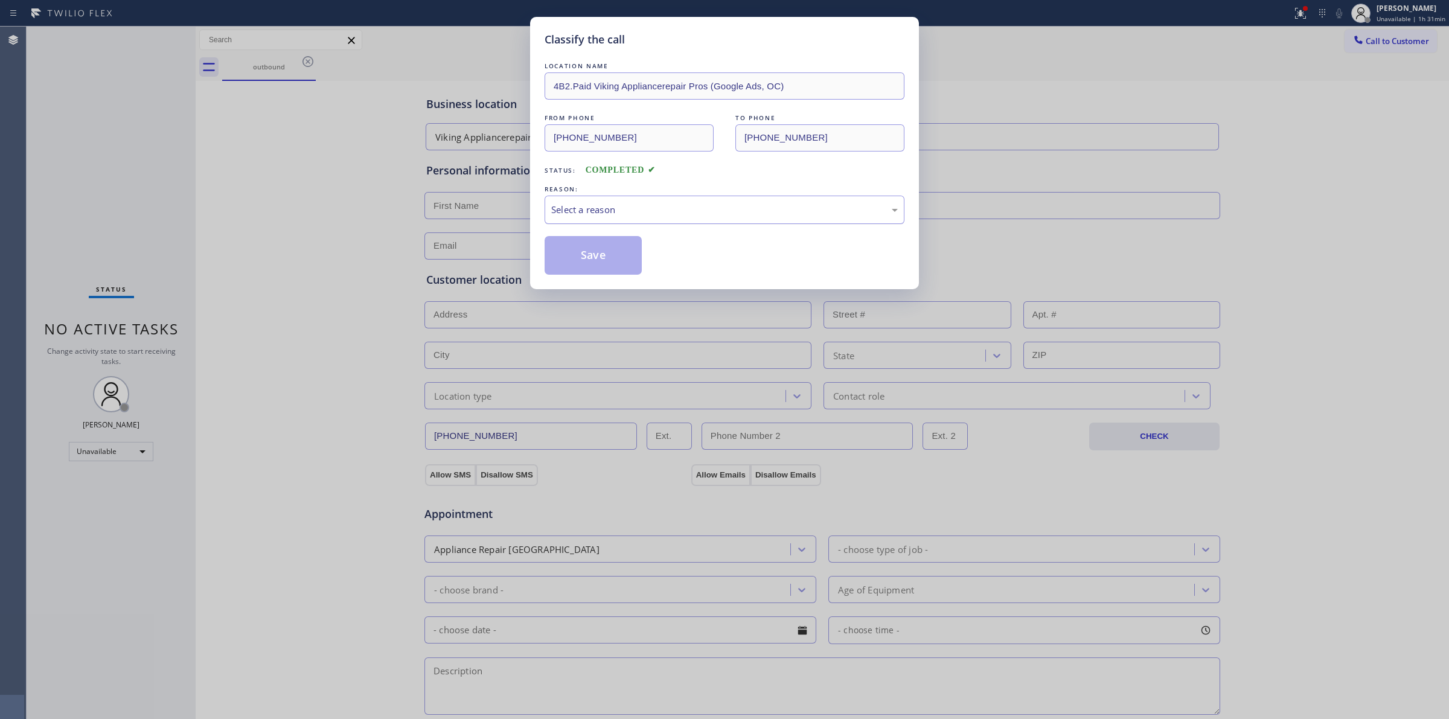
click at [707, 222] on div "Select a reason" at bounding box center [724, 210] width 360 height 28
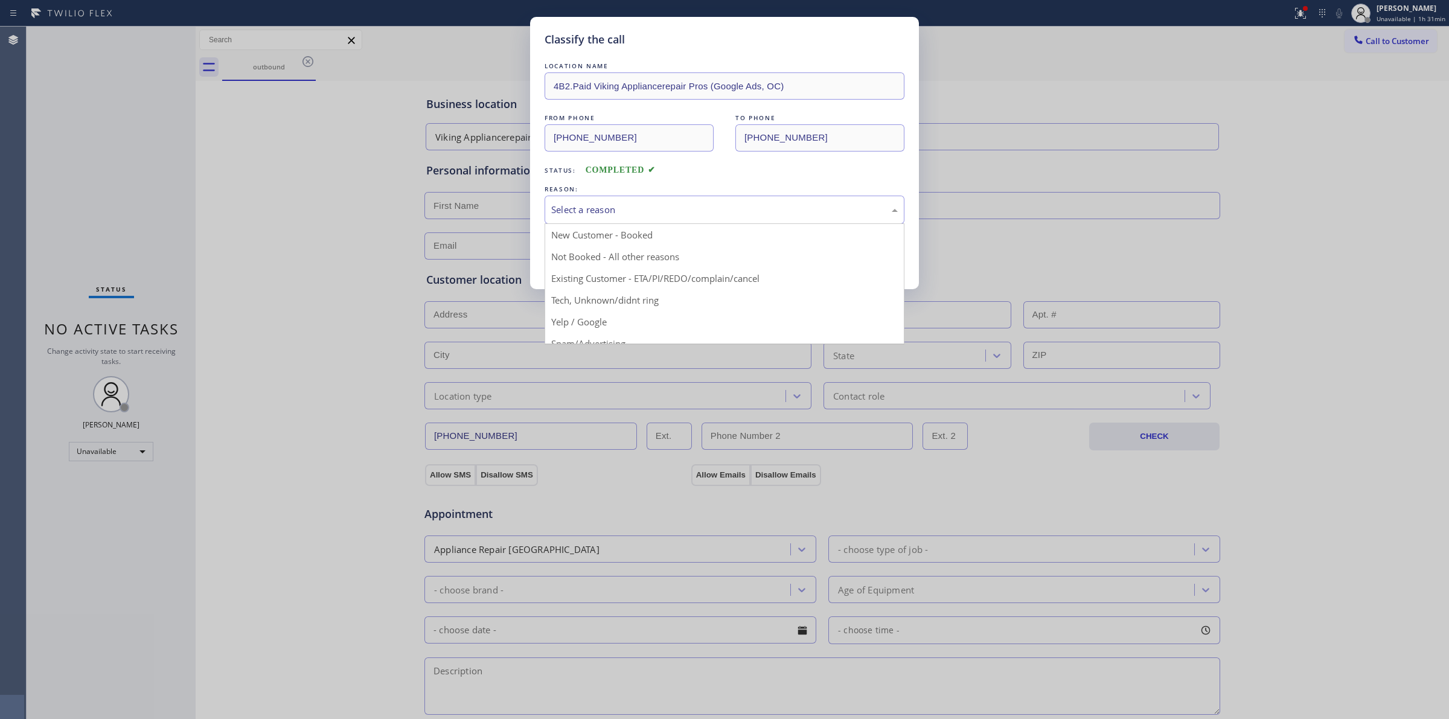
drag, startPoint x: 617, startPoint y: 296, endPoint x: 604, endPoint y: 272, distance: 27.0
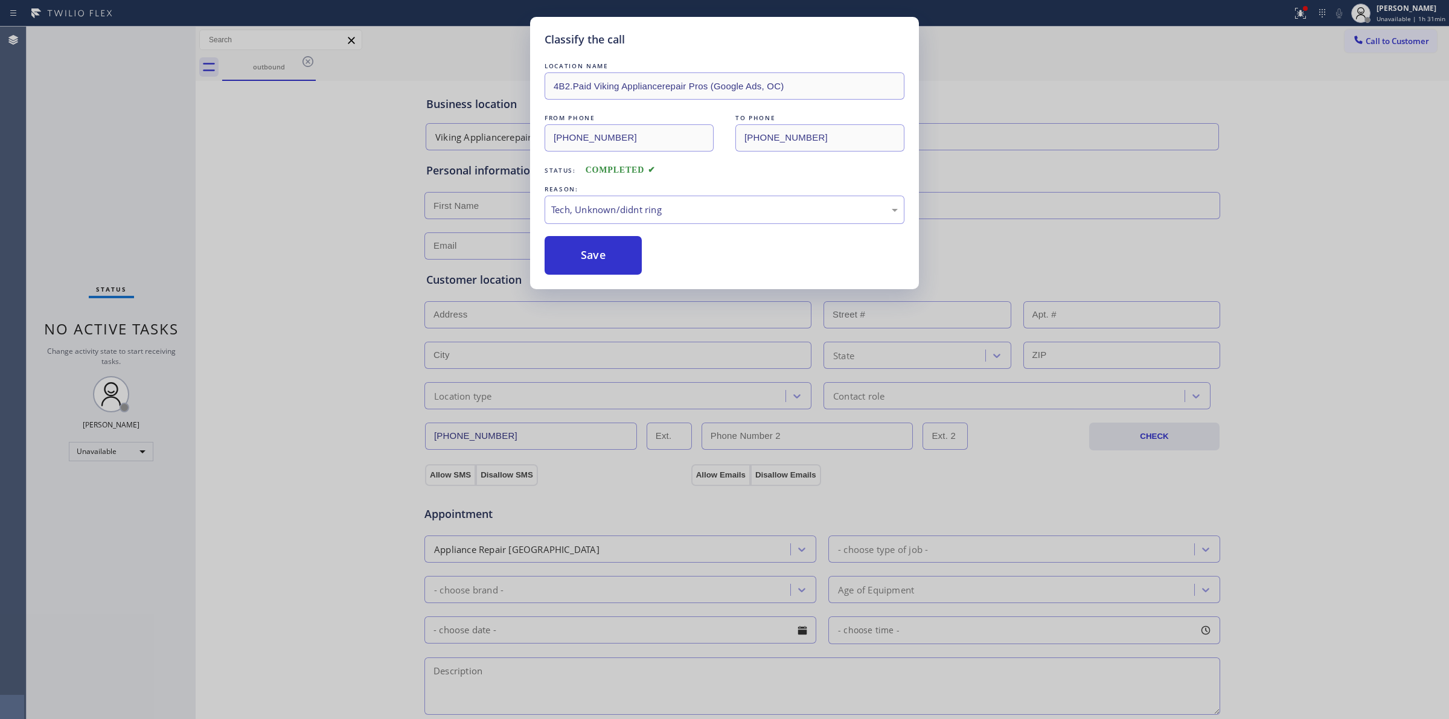
drag, startPoint x: 593, startPoint y: 254, endPoint x: 653, endPoint y: 249, distance: 60.6
click at [608, 251] on button "Save" at bounding box center [592, 255] width 97 height 39
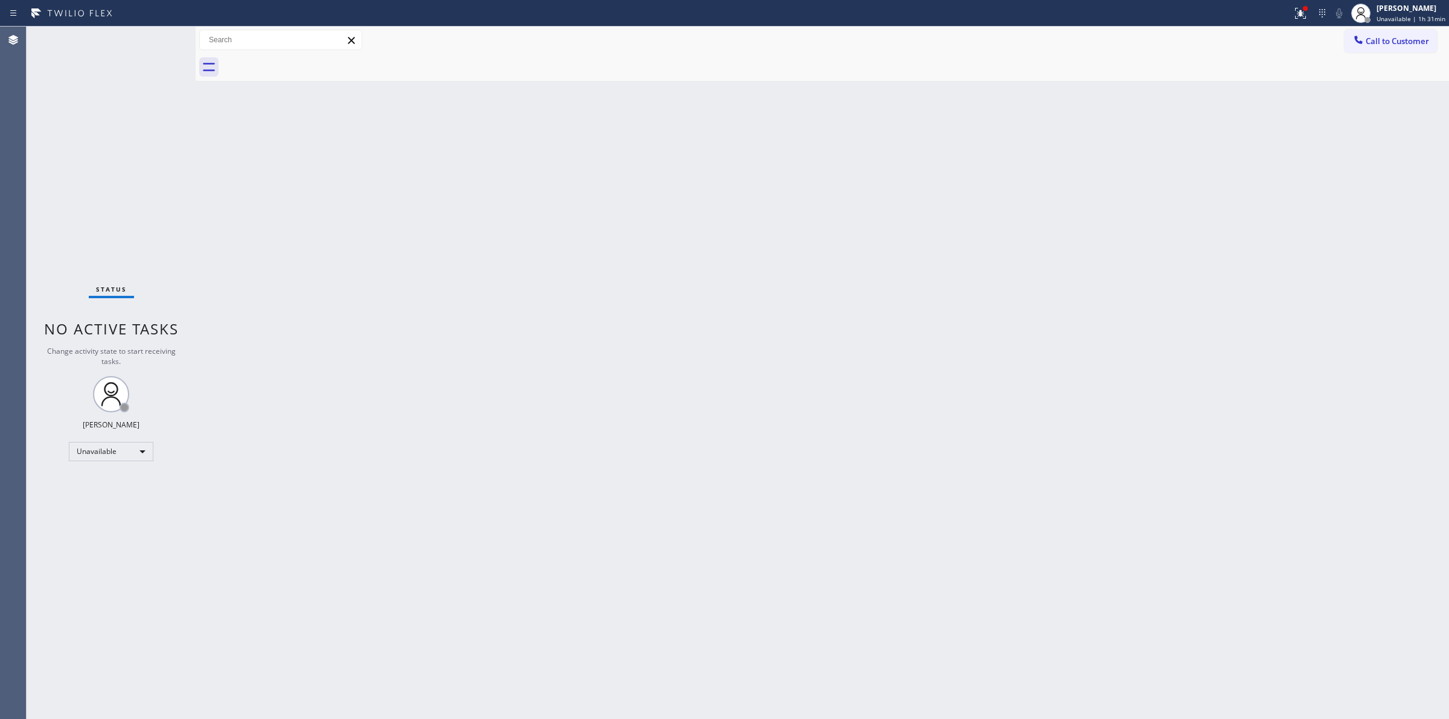
drag, startPoint x: 809, startPoint y: 193, endPoint x: 1331, endPoint y: 58, distance: 539.9
click at [836, 186] on div "Back to Dashboard Change Sender ID Customers Technicians Select a contact Outbo…" at bounding box center [822, 373] width 1253 height 692
click at [1387, 42] on span "Call to Customer" at bounding box center [1396, 41] width 63 height 11
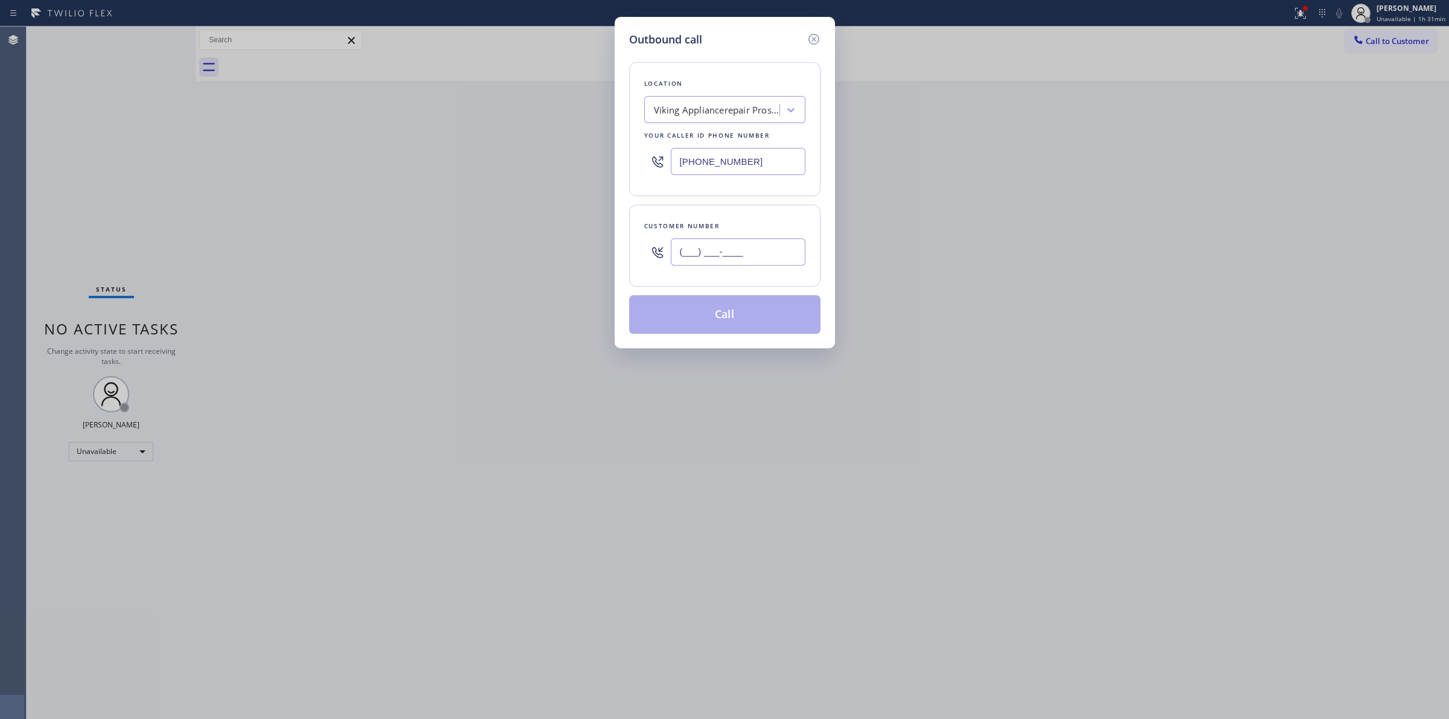
click at [722, 251] on input "(___) ___-____" at bounding box center [738, 251] width 135 height 27
paste input "206) 619-2676"
type input "[PHONE_NUMBER]"
drag, startPoint x: 545, startPoint y: 164, endPoint x: 525, endPoint y: 163, distance: 20.0
click at [529, 164] on div "Outbound call Location Viking Appliancerepair Pros (Google Ads, OC) Your caller…" at bounding box center [724, 359] width 1449 height 719
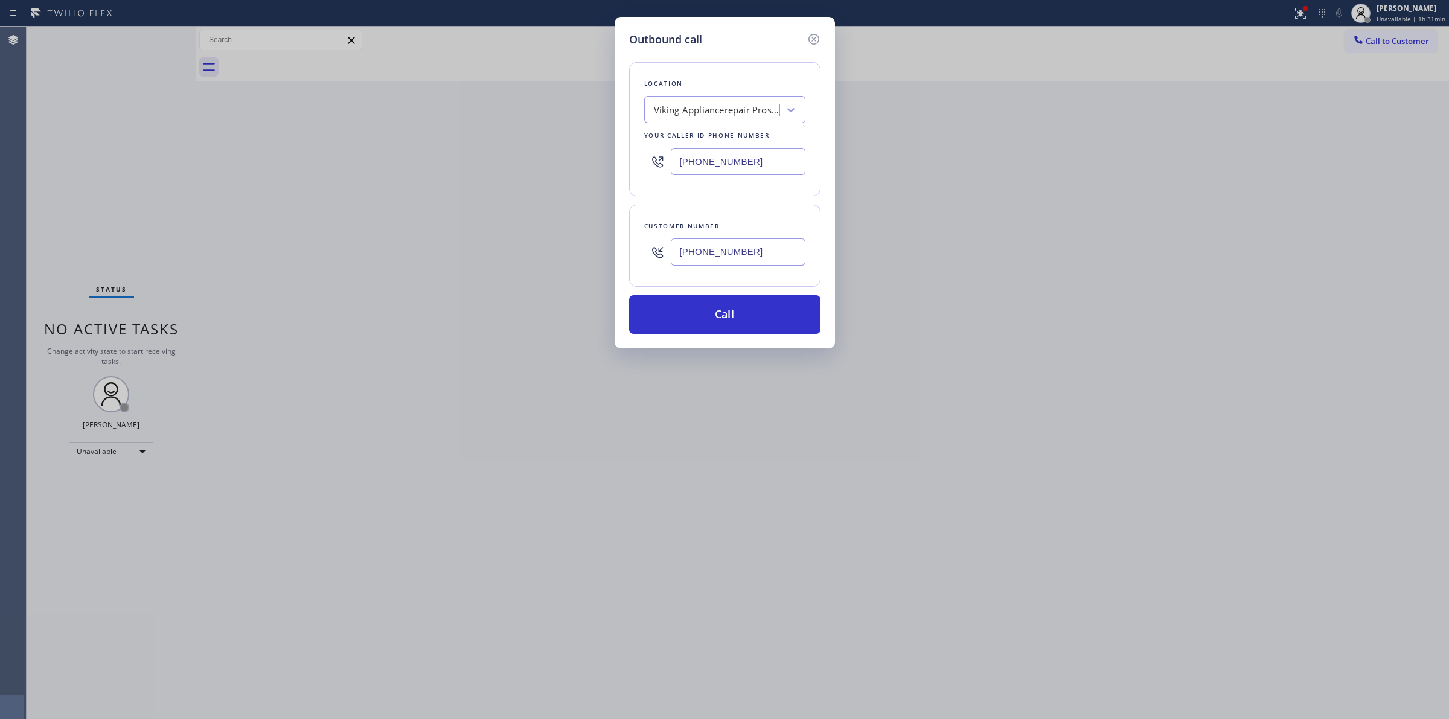
paste input "253) 210-3367"
type input "[PHONE_NUMBER]"
